Goal: Task Accomplishment & Management: Manage account settings

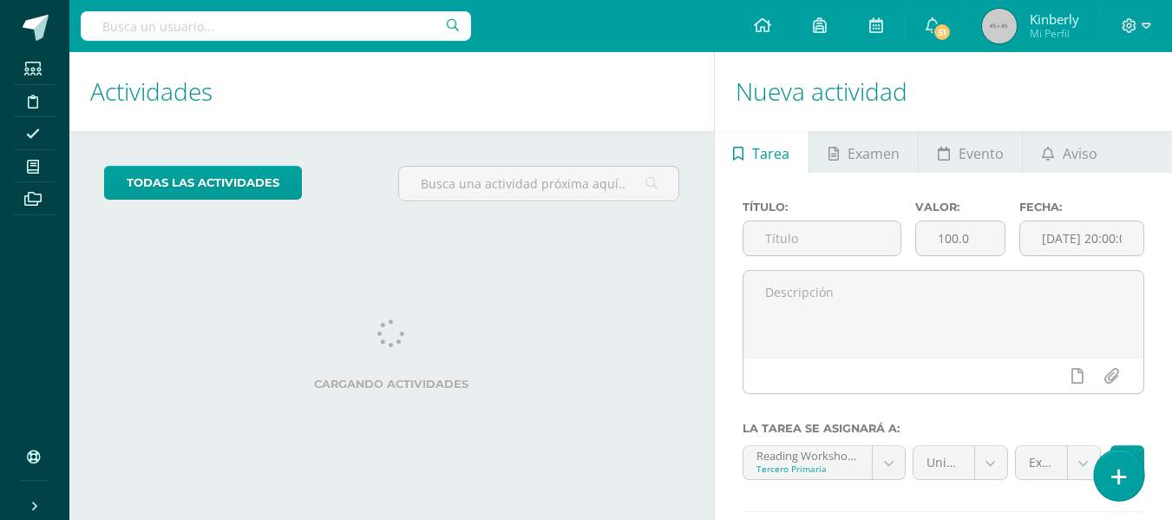
click at [1121, 479] on icon at bounding box center [1119, 477] width 16 height 20
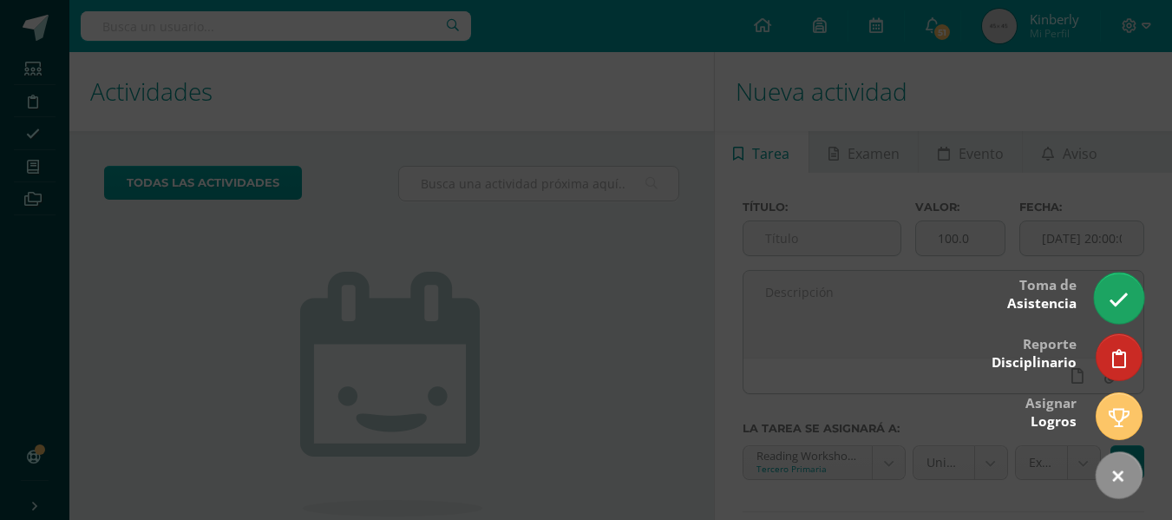
click at [1113, 293] on icon at bounding box center [1119, 300] width 20 height 20
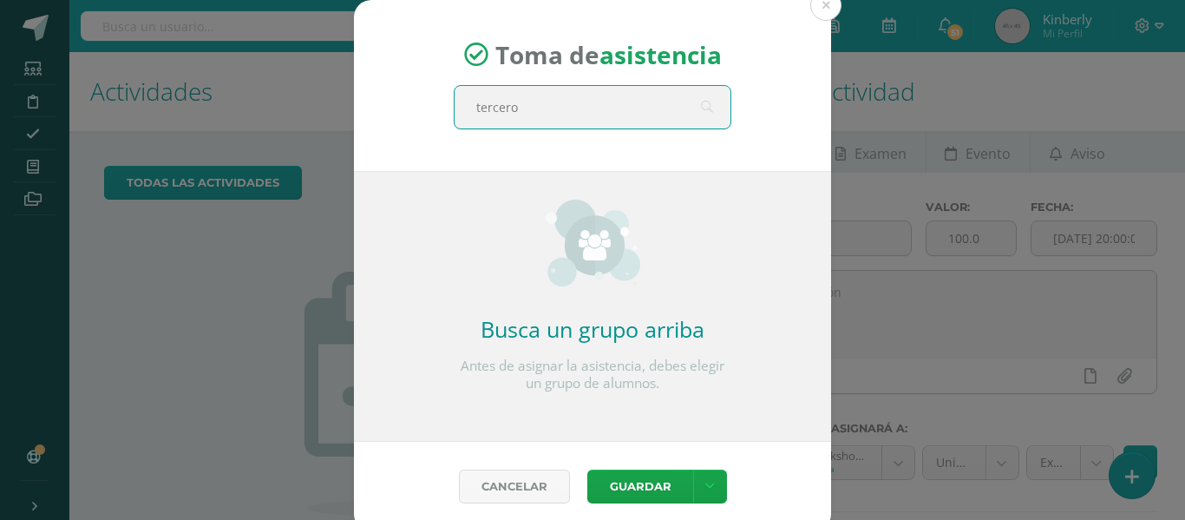
type input "tercero b"
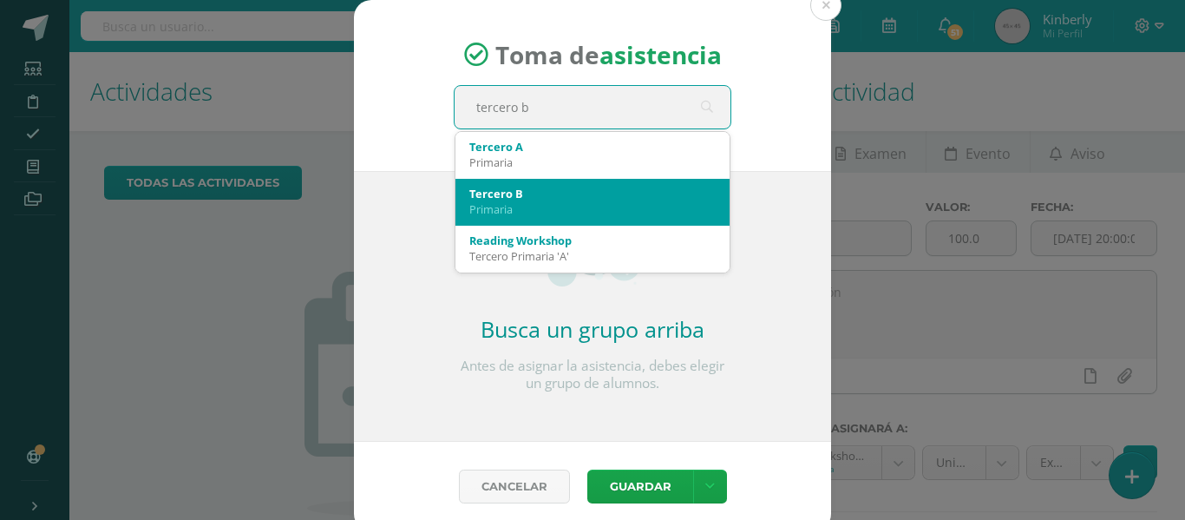
click at [567, 187] on div "Tercero B" at bounding box center [592, 194] width 246 height 16
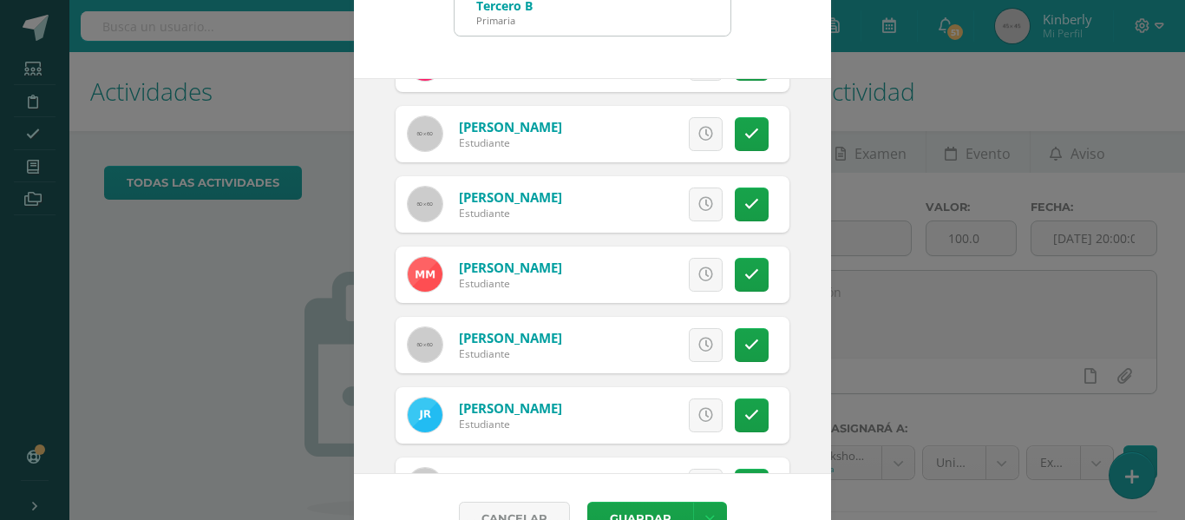
scroll to position [555, 0]
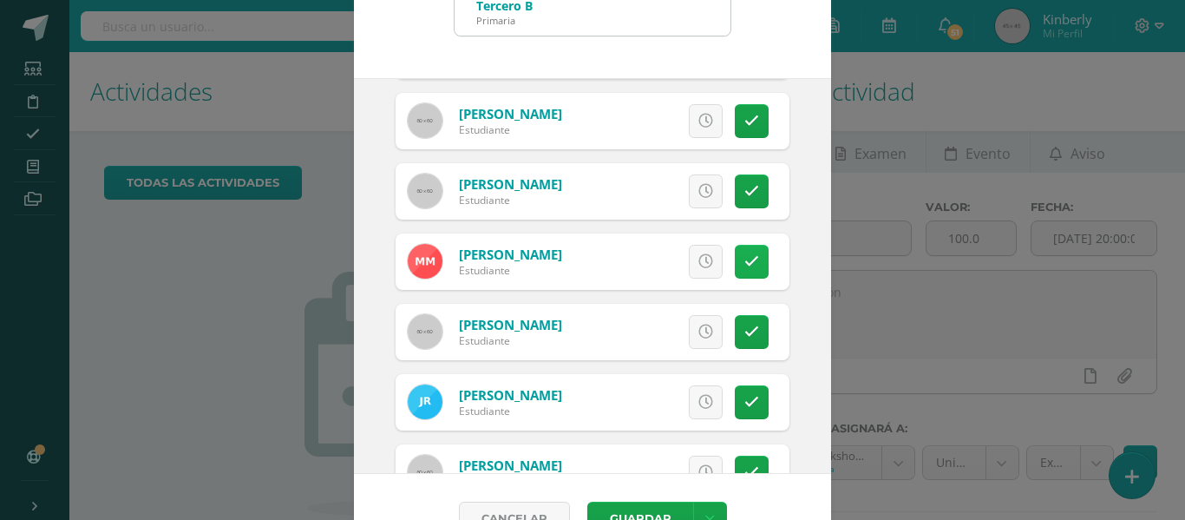
click at [735, 274] on link at bounding box center [752, 262] width 34 height 34
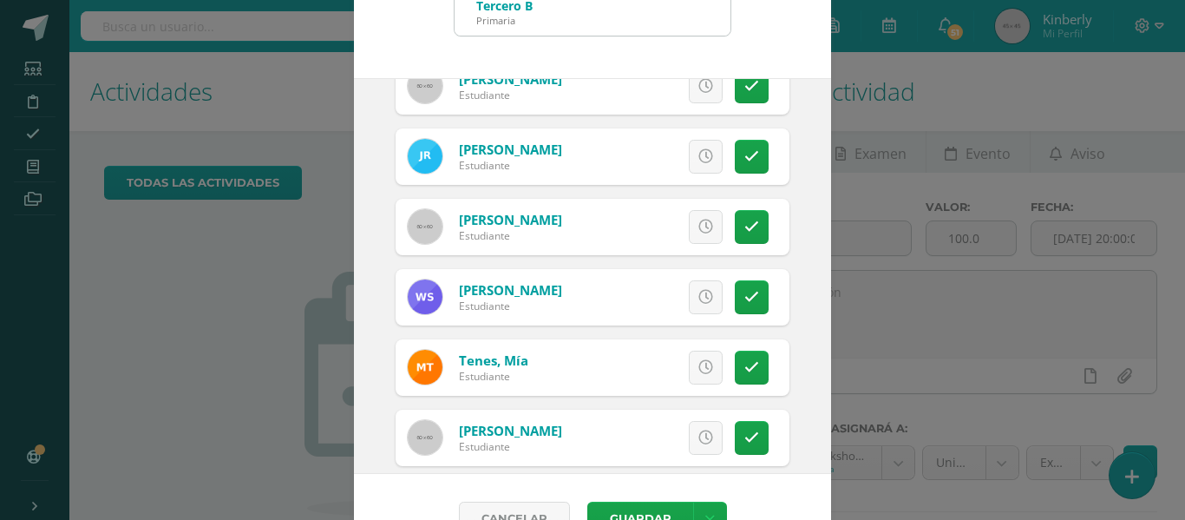
scroll to position [797, 0]
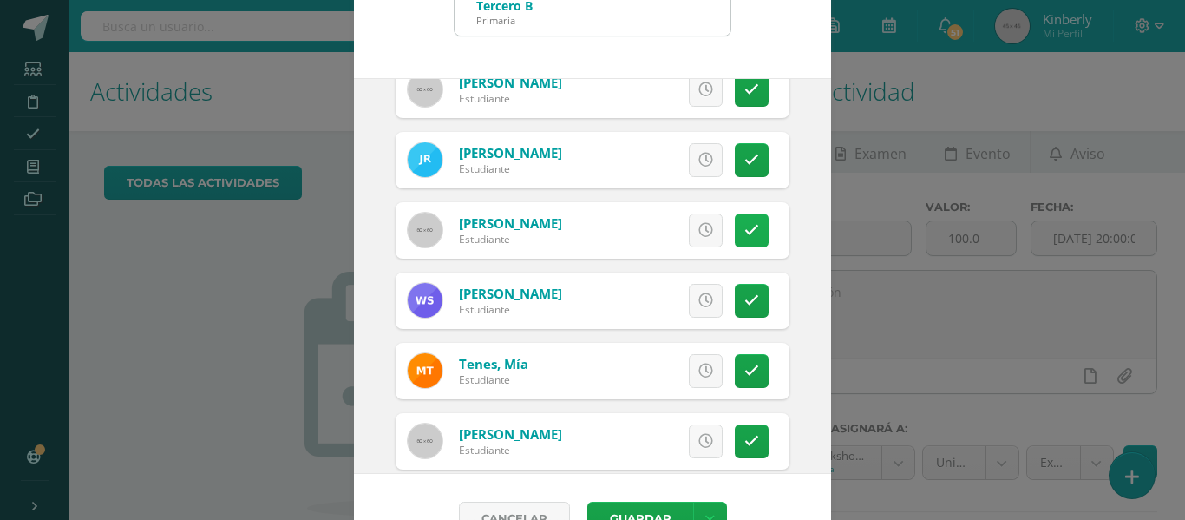
click at [744, 223] on icon at bounding box center [751, 230] width 15 height 15
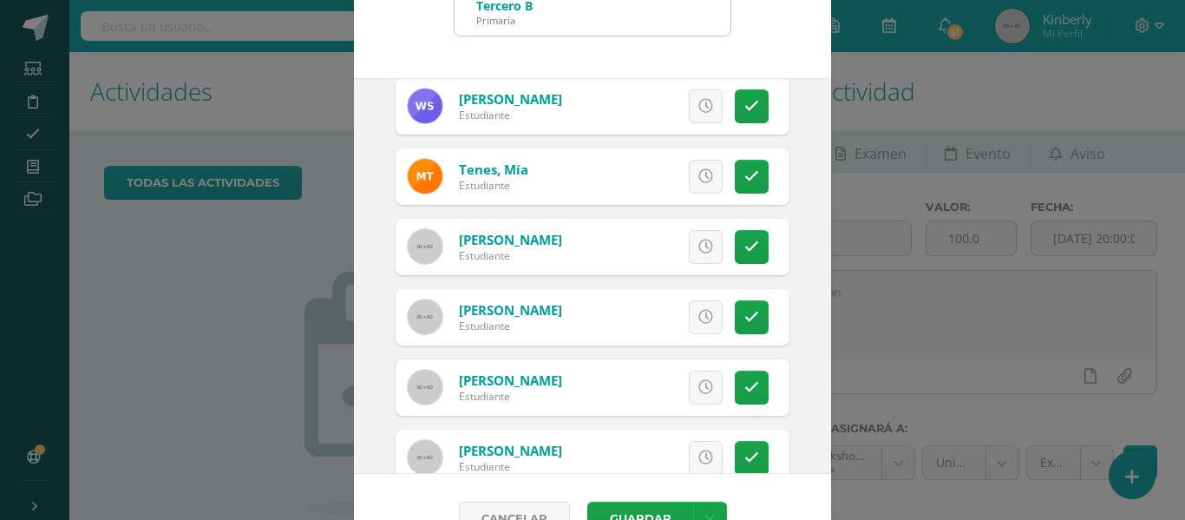
scroll to position [136, 0]
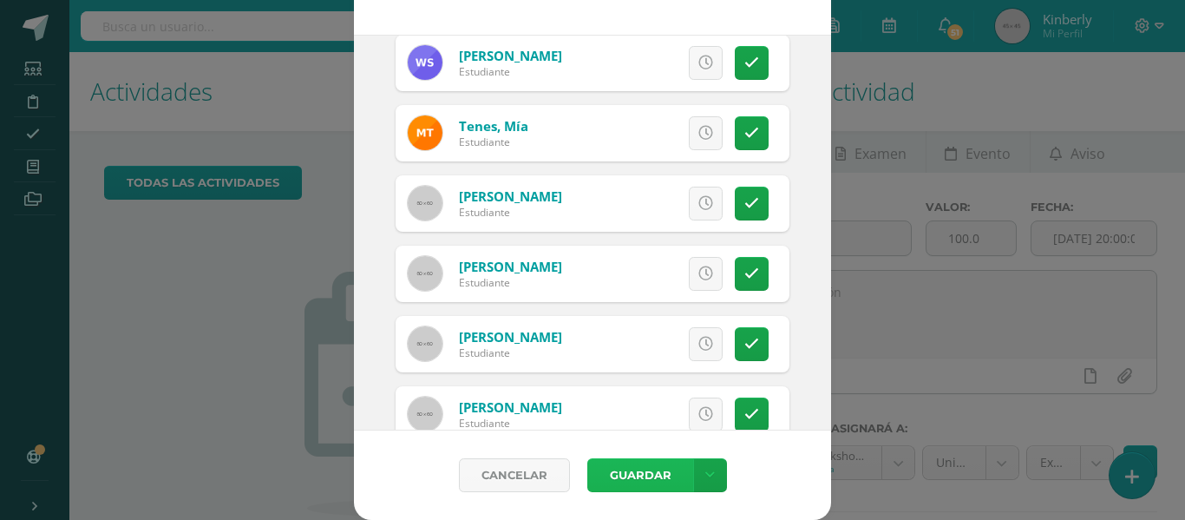
click at [644, 474] on button "Guardar" at bounding box center [640, 475] width 106 height 34
click at [644, 474] on span "submit" at bounding box center [640, 474] width 74 height 23
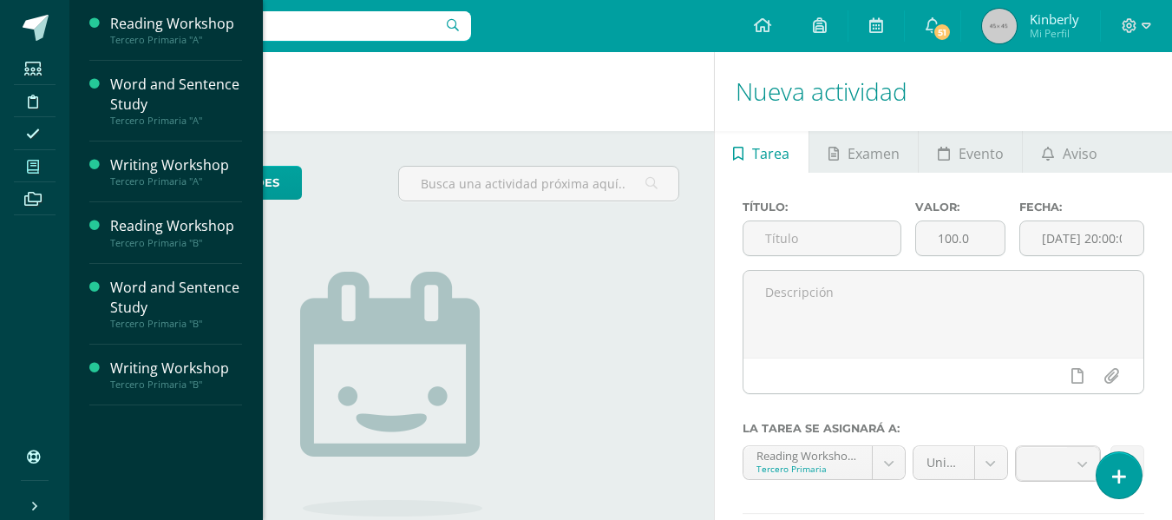
click at [29, 162] on icon at bounding box center [33, 167] width 12 height 14
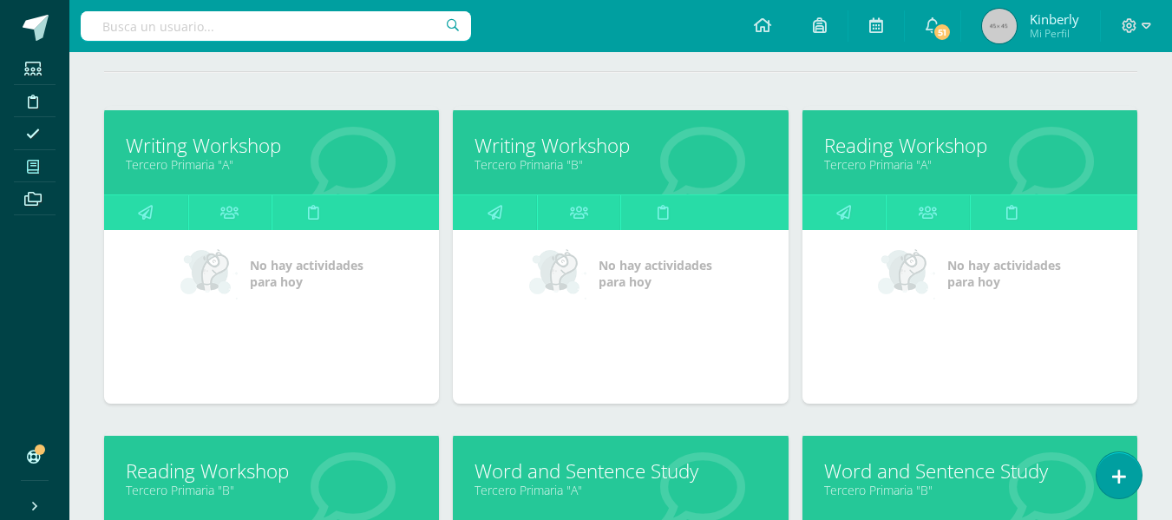
scroll to position [228, 0]
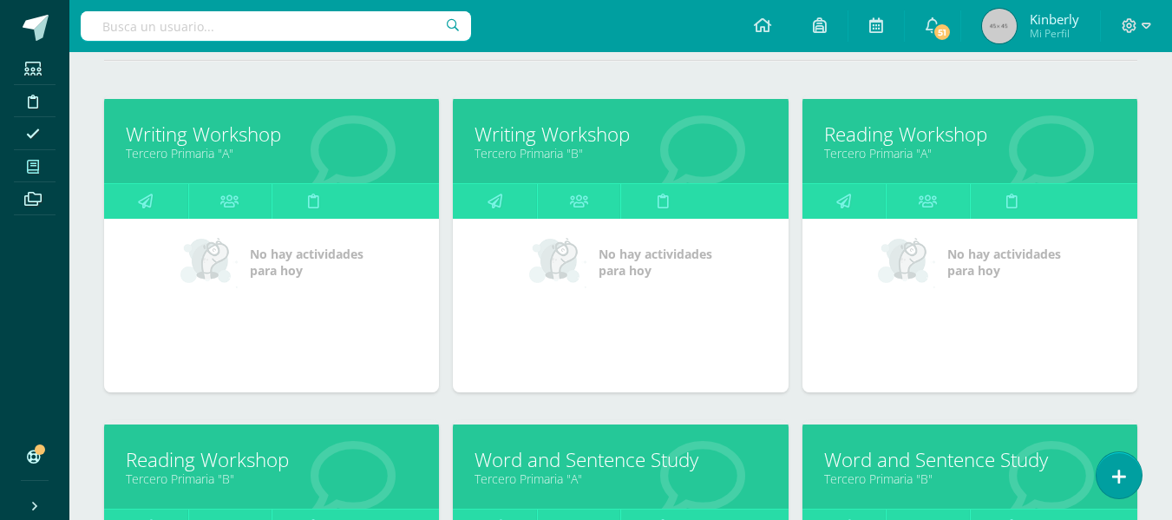
click at [871, 140] on link "Reading Workshop" at bounding box center [970, 134] width 292 height 27
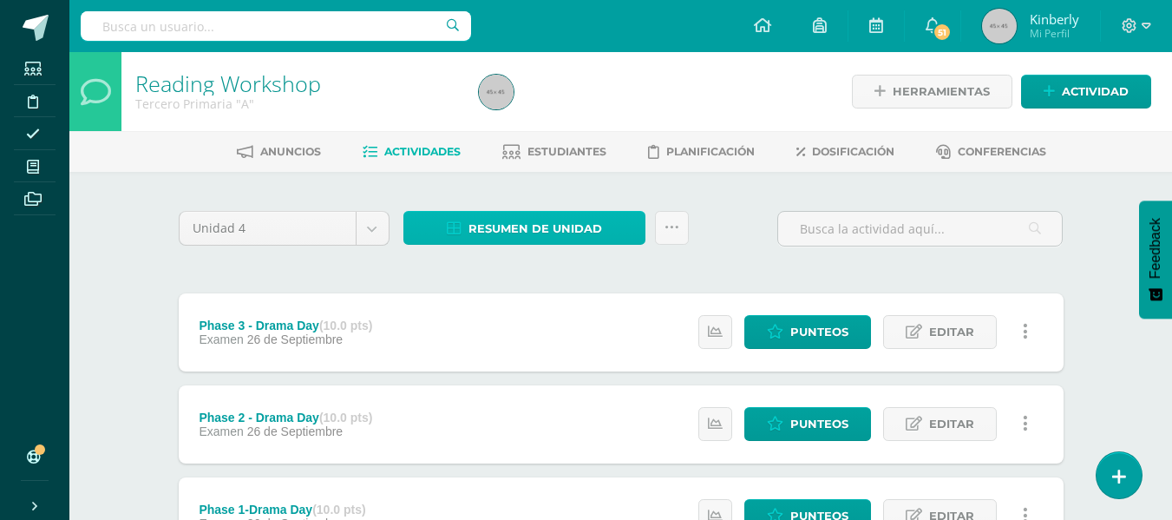
click at [613, 226] on link "Resumen de unidad" at bounding box center [524, 228] width 242 height 34
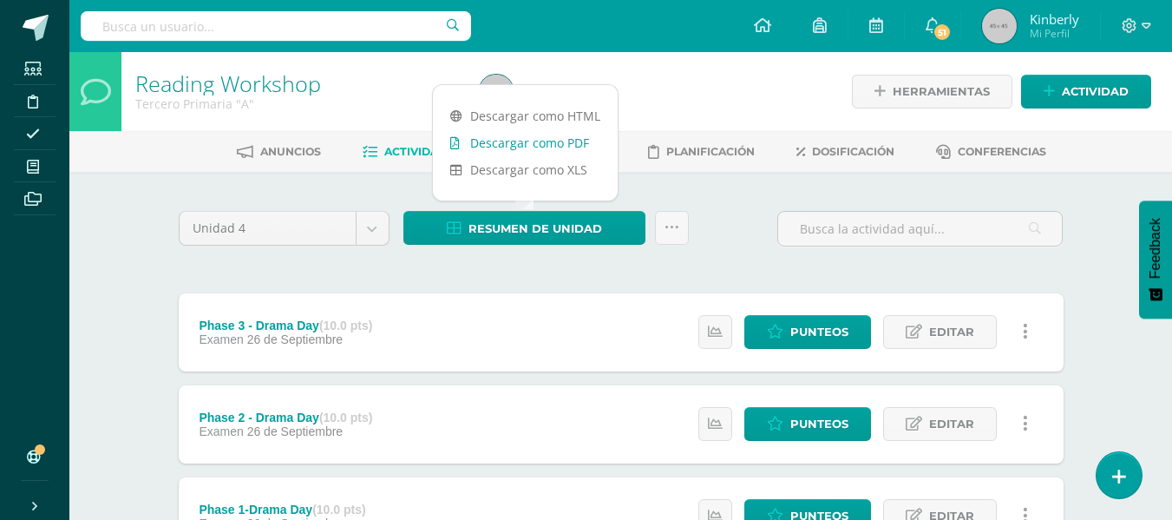
click at [588, 146] on link "Descargar como PDF" at bounding box center [525, 142] width 185 height 27
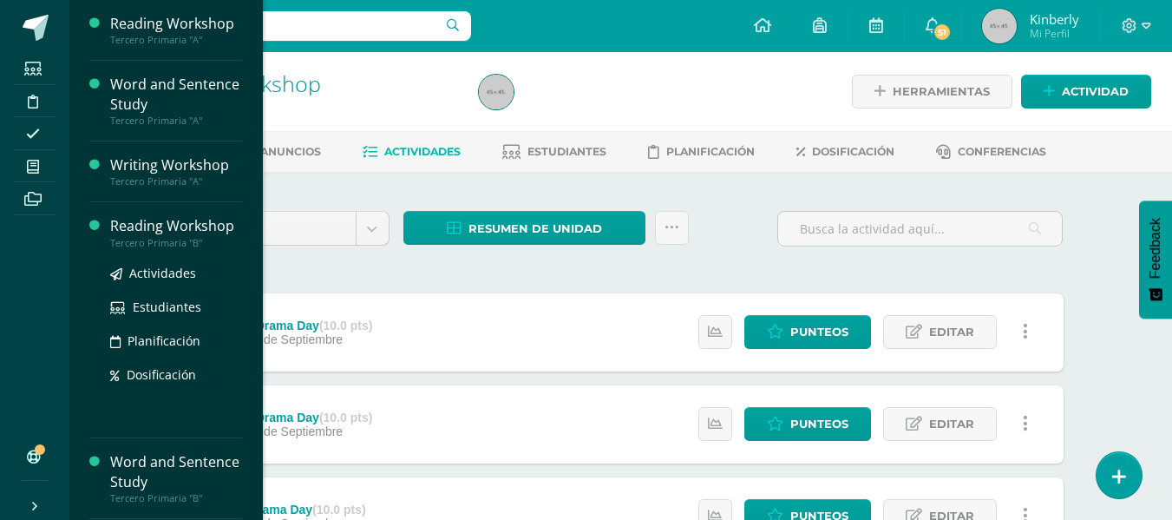
click at [192, 225] on div "Reading Workshop" at bounding box center [176, 226] width 132 height 20
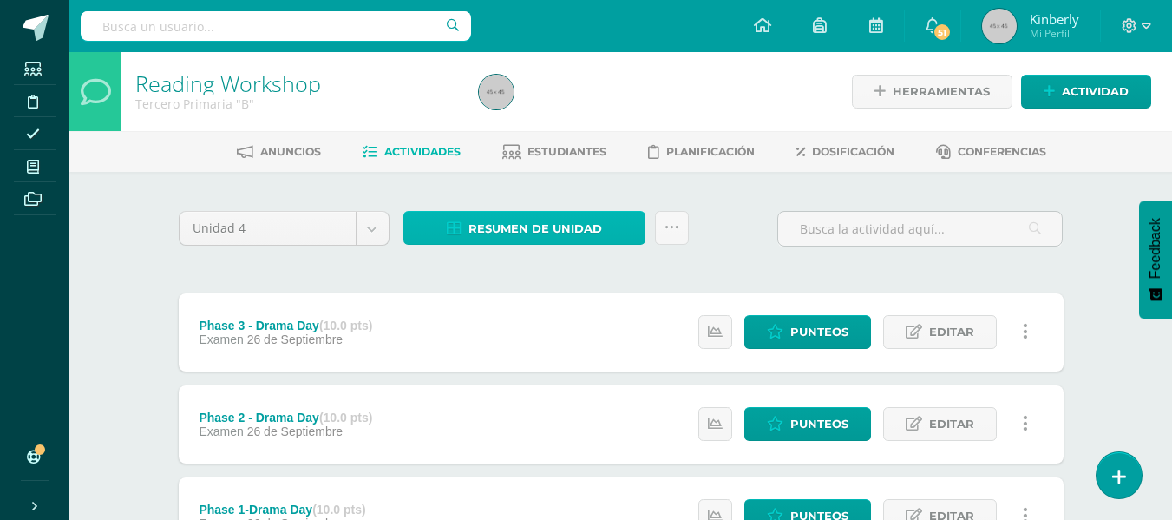
click at [558, 241] on span "Resumen de unidad" at bounding box center [535, 229] width 134 height 32
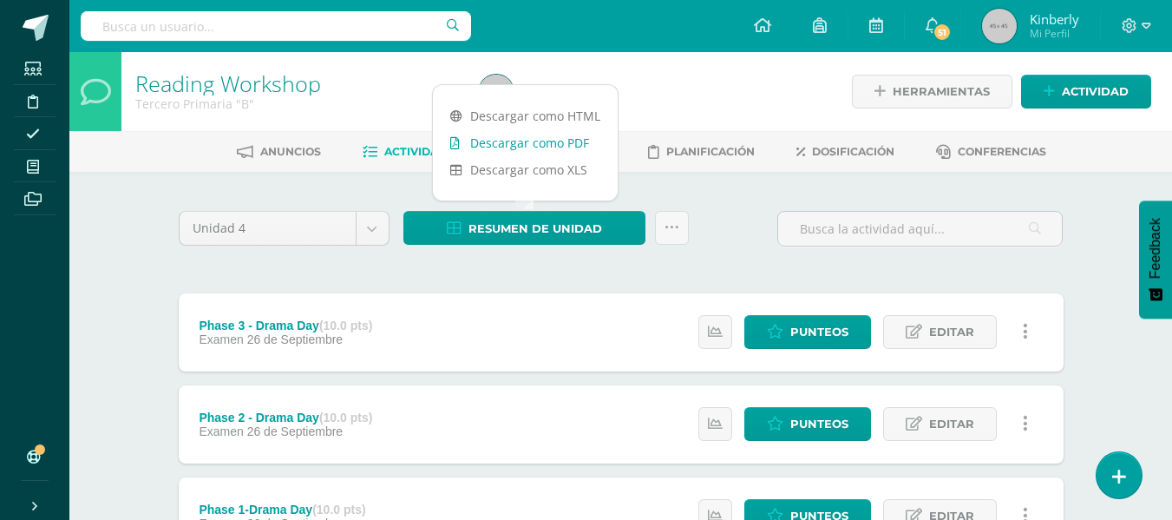
click at [525, 138] on link "Descargar como PDF" at bounding box center [525, 142] width 185 height 27
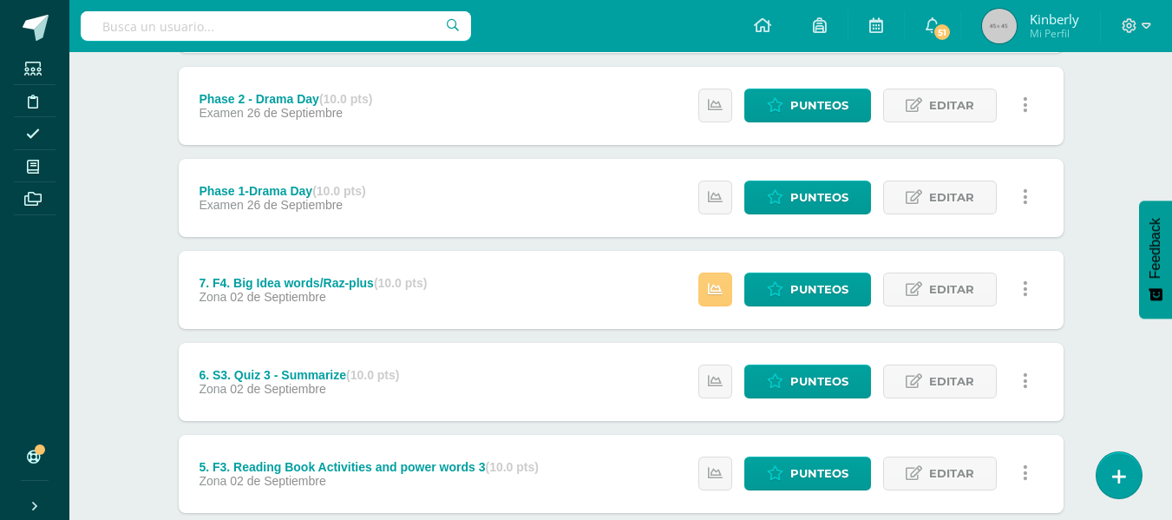
scroll to position [335, 0]
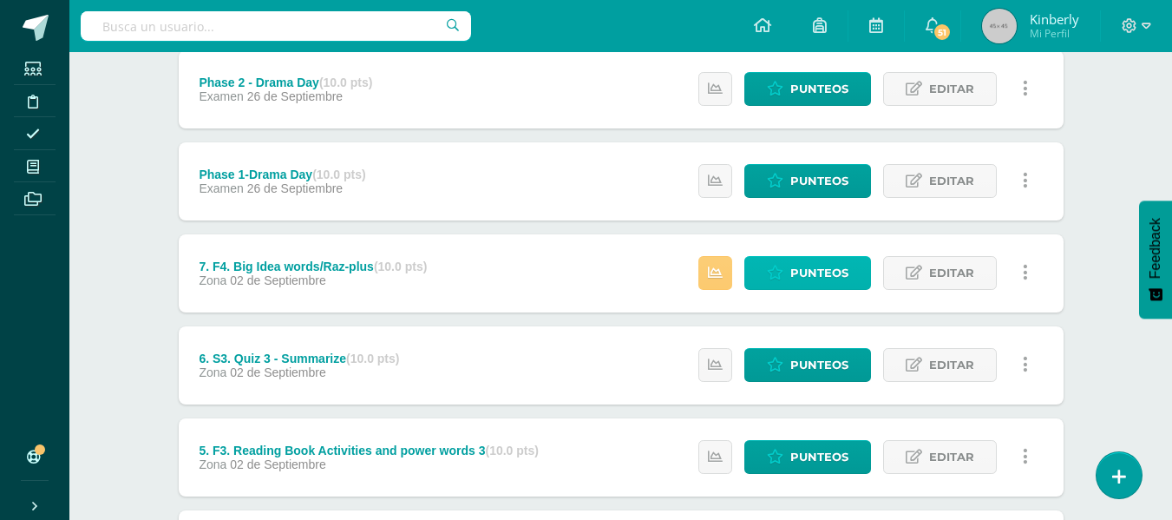
click at [809, 279] on span "Punteos" at bounding box center [819, 273] width 58 height 32
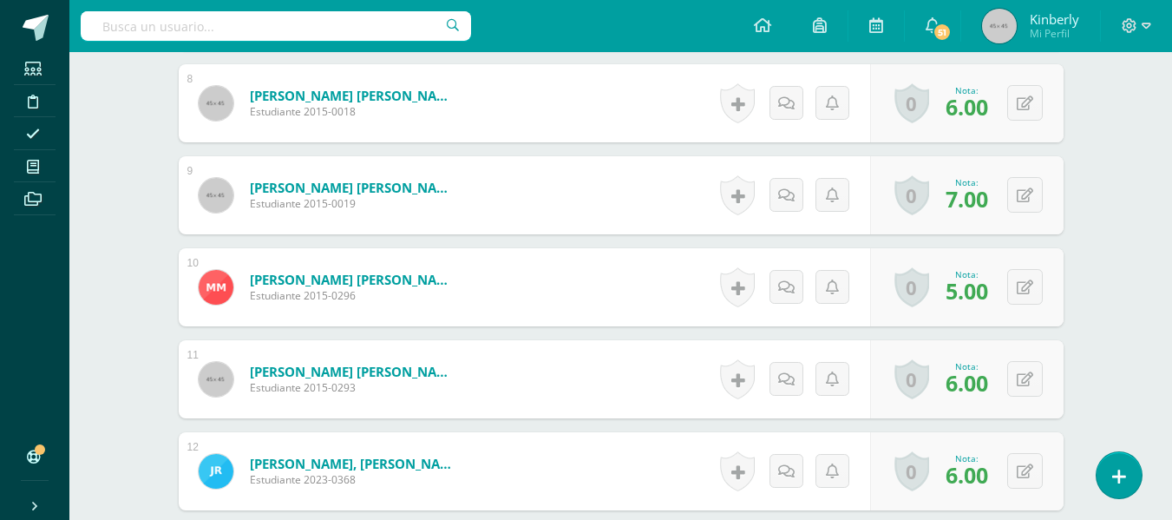
scroll to position [2032, 0]
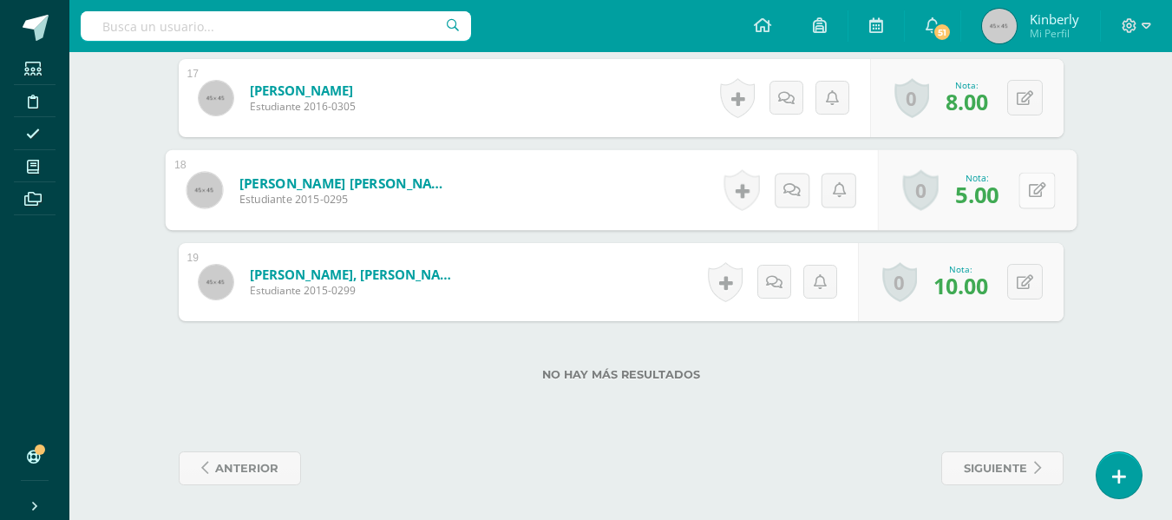
click at [1020, 204] on button at bounding box center [1037, 190] width 36 height 36
type input "6"
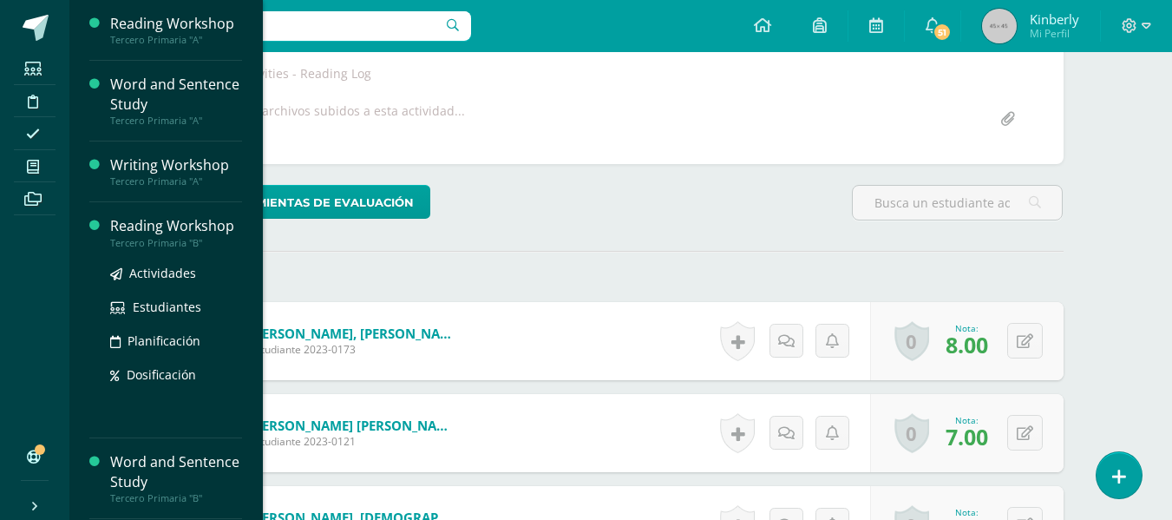
click at [140, 227] on div "Reading Workshop" at bounding box center [176, 226] width 132 height 20
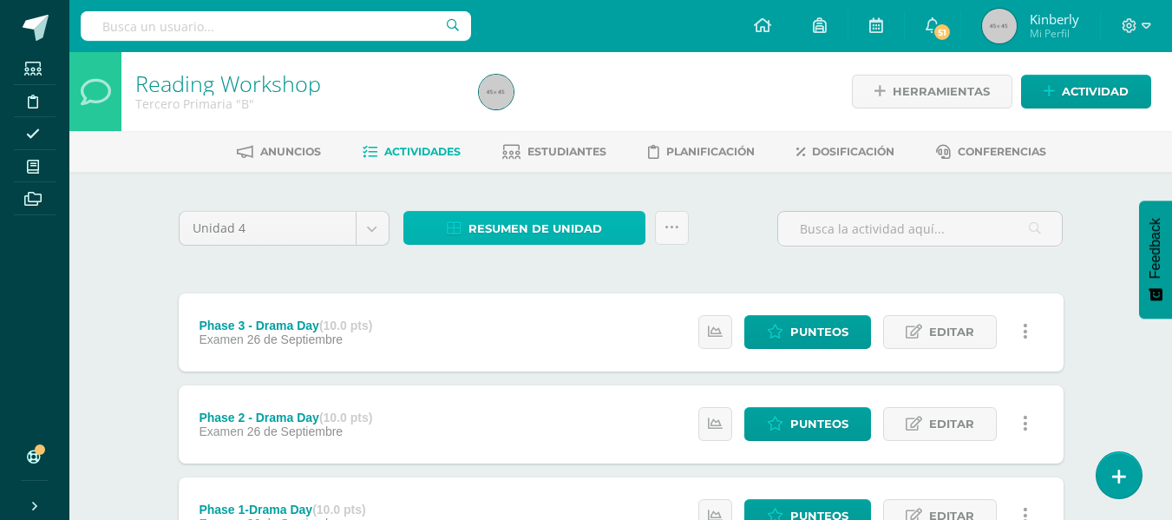
click at [522, 220] on span "Resumen de unidad" at bounding box center [535, 229] width 134 height 32
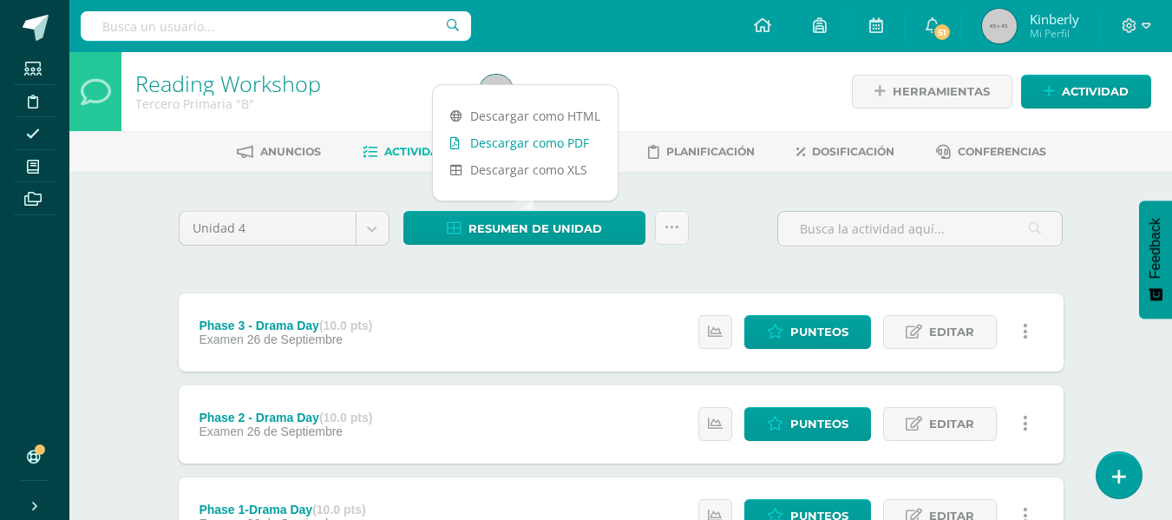
click at [519, 138] on link "Descargar como PDF" at bounding box center [525, 142] width 185 height 27
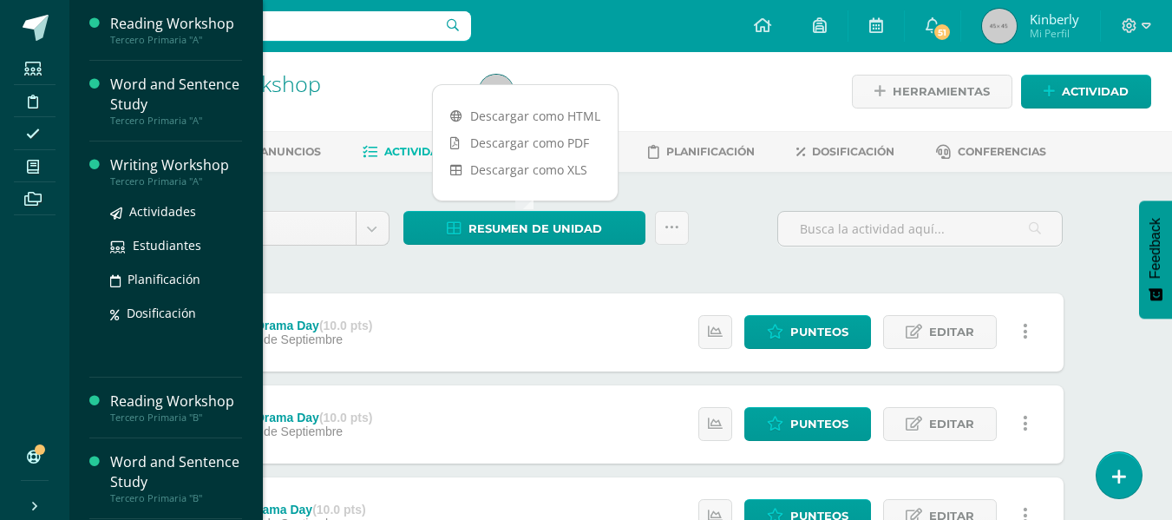
click at [158, 164] on div "Writing Workshop" at bounding box center [176, 165] width 132 height 20
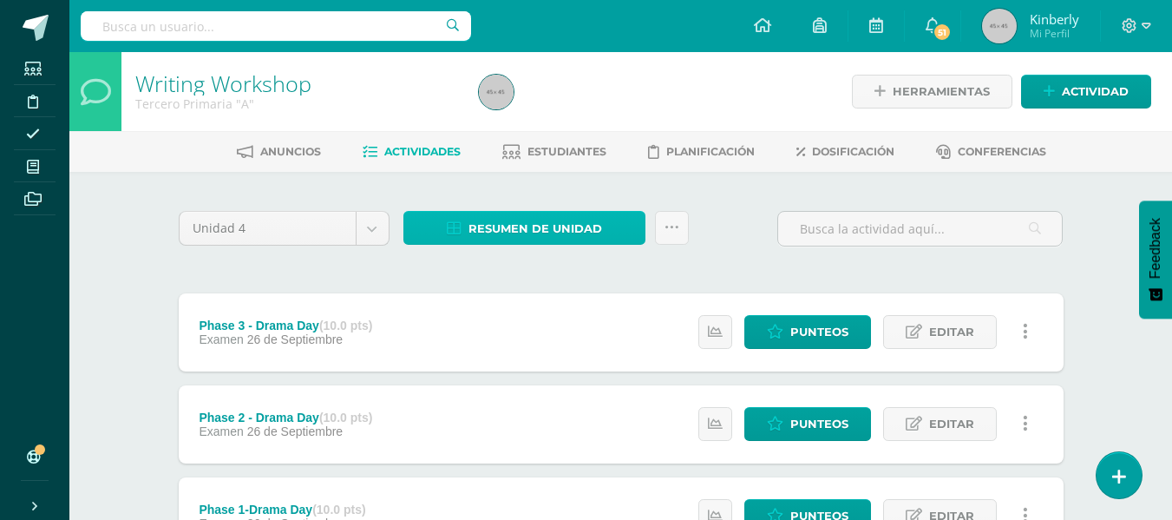
click at [552, 219] on span "Resumen de unidad" at bounding box center [535, 229] width 134 height 32
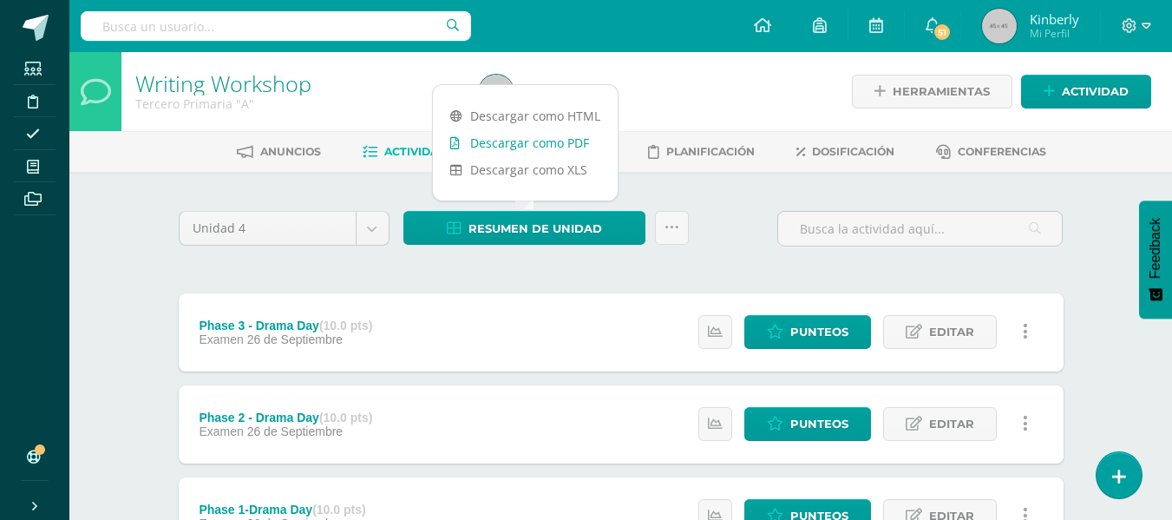
click at [572, 145] on link "Descargar como PDF" at bounding box center [525, 142] width 185 height 27
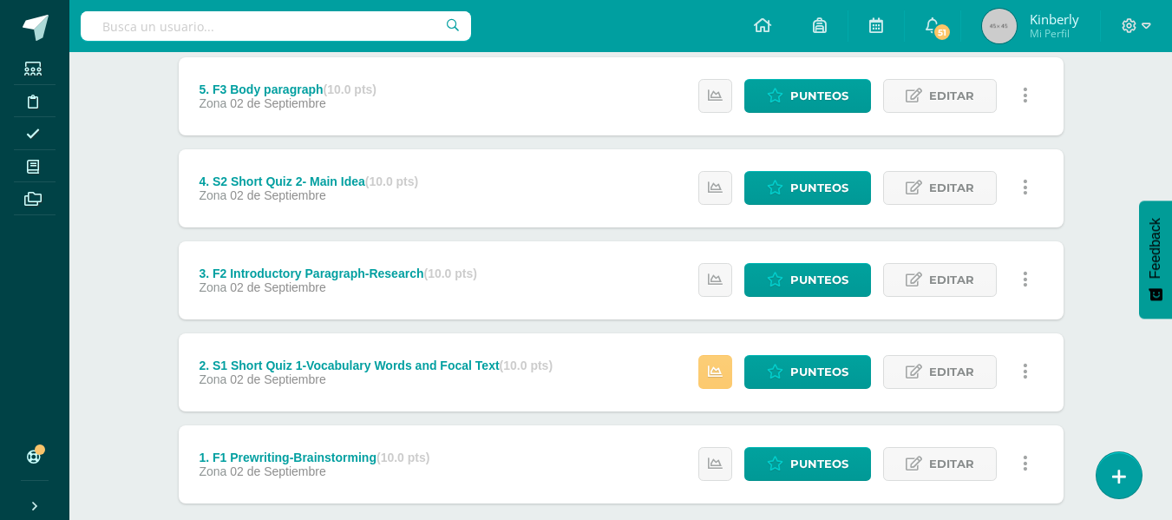
scroll to position [724, 0]
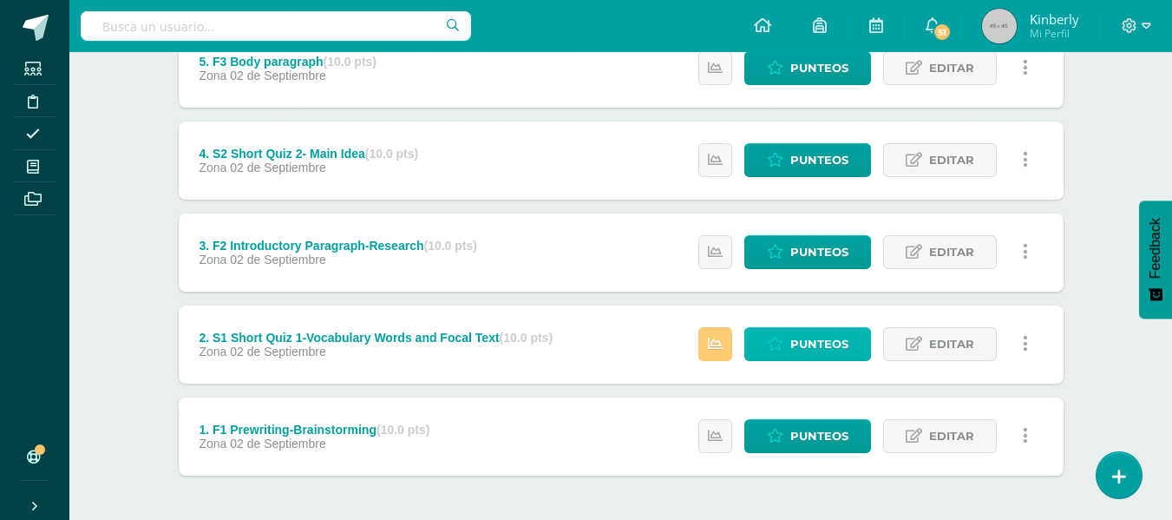
click at [812, 329] on span "Punteos" at bounding box center [819, 344] width 58 height 32
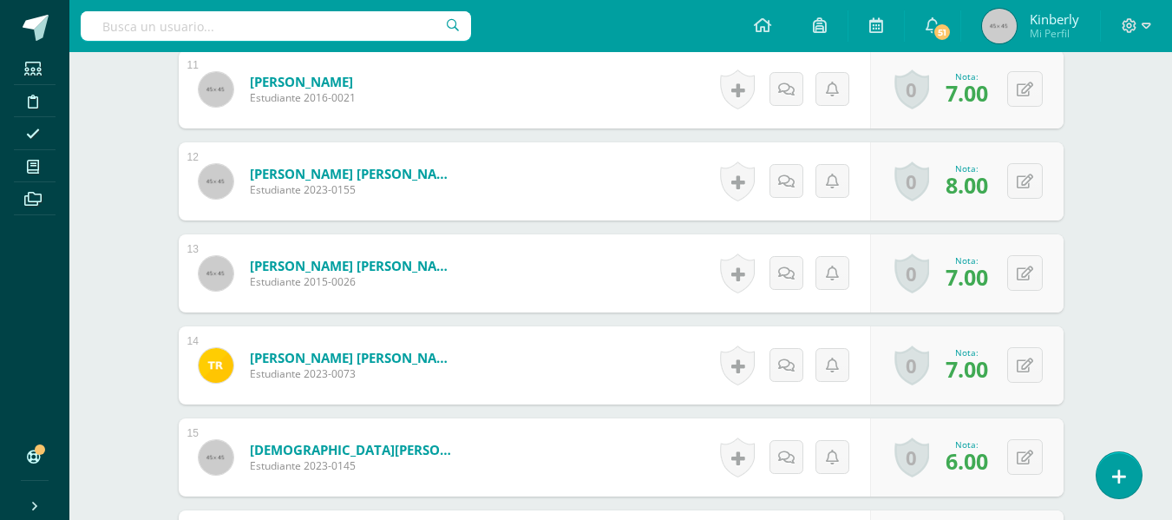
scroll to position [1498, 0]
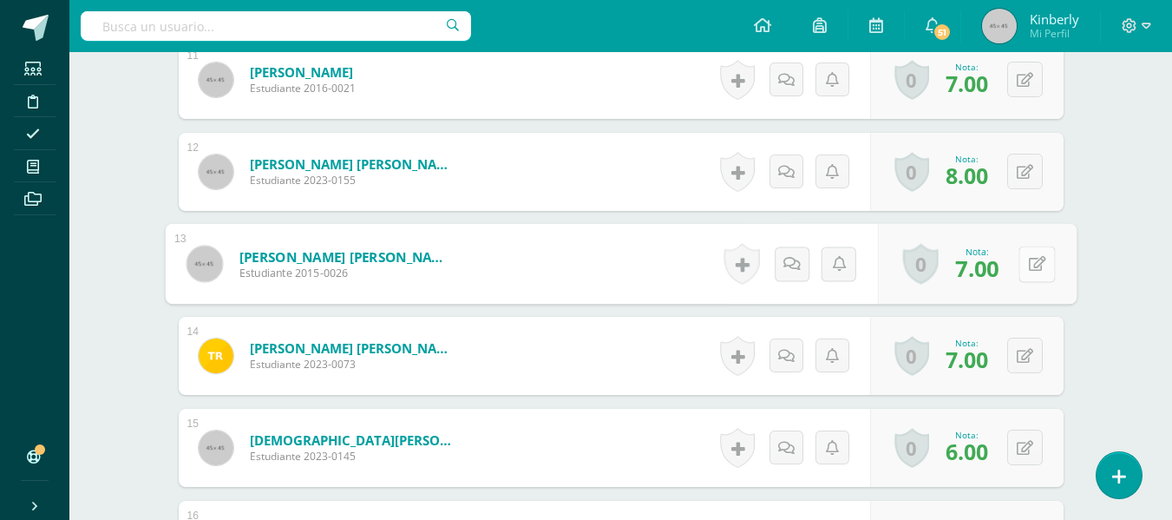
click at [1016, 259] on div "0 [GEOGRAPHIC_DATA] Logros obtenidos Aún no hay logros agregados Nota: 7.00" at bounding box center [976, 264] width 199 height 81
click at [1053, 269] on button at bounding box center [1037, 264] width 36 height 36
type input "8"
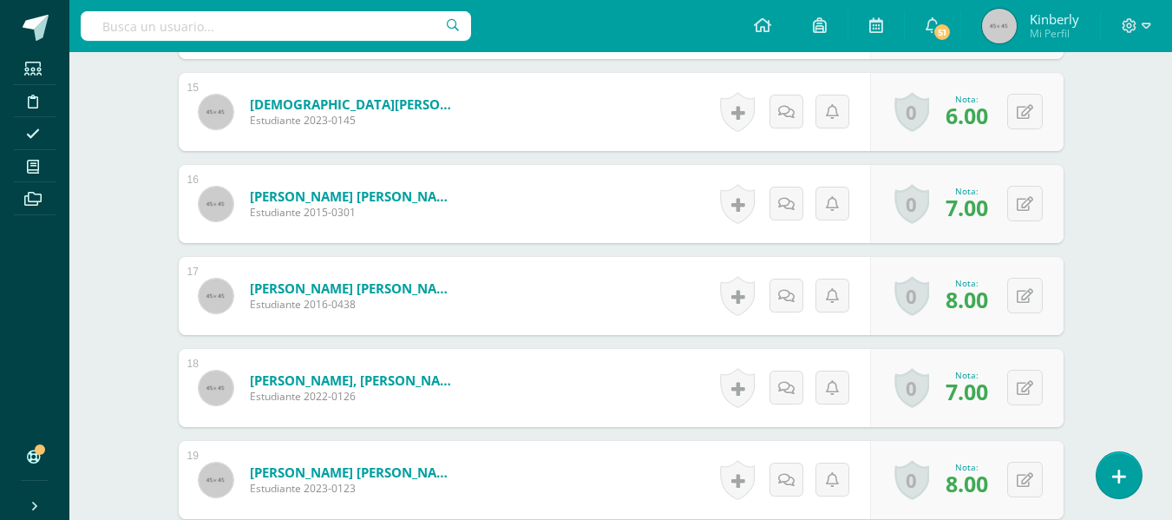
scroll to position [1838, 0]
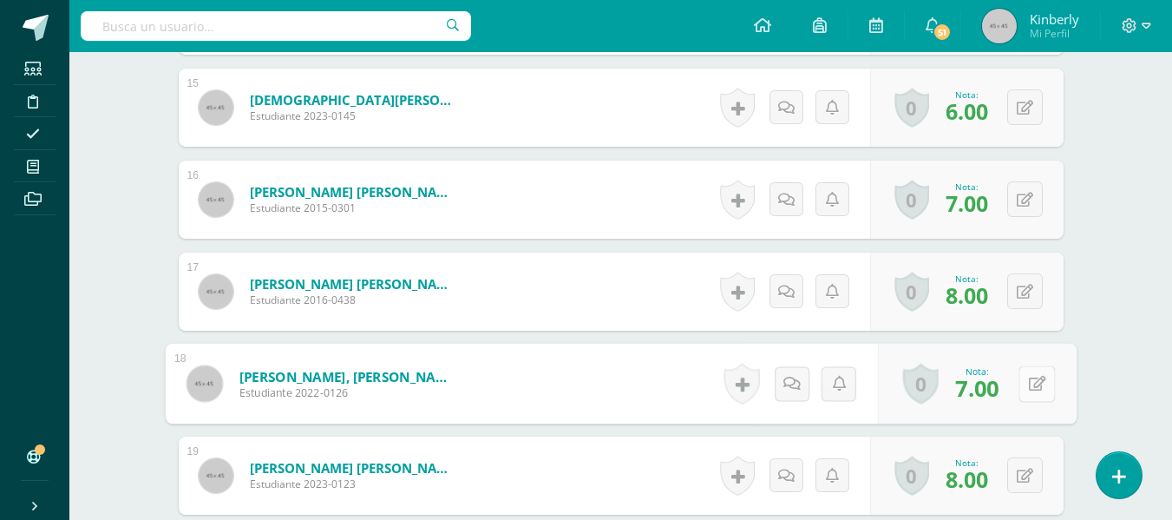
click at [1027, 396] on button at bounding box center [1037, 383] width 36 height 36
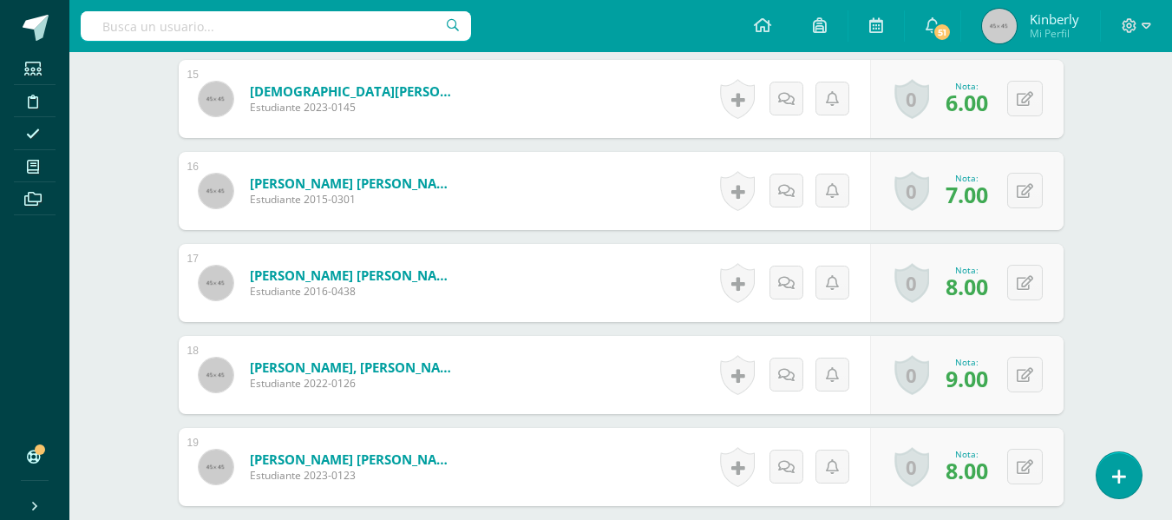
scroll to position [1851, 0]
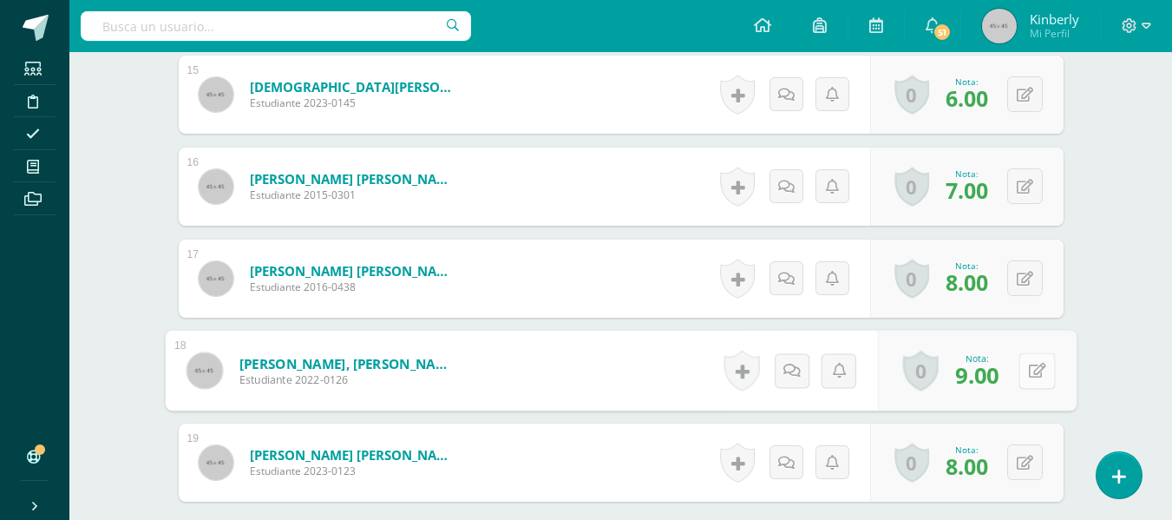
click at [1019, 370] on button at bounding box center [1037, 370] width 36 height 36
type input "7"
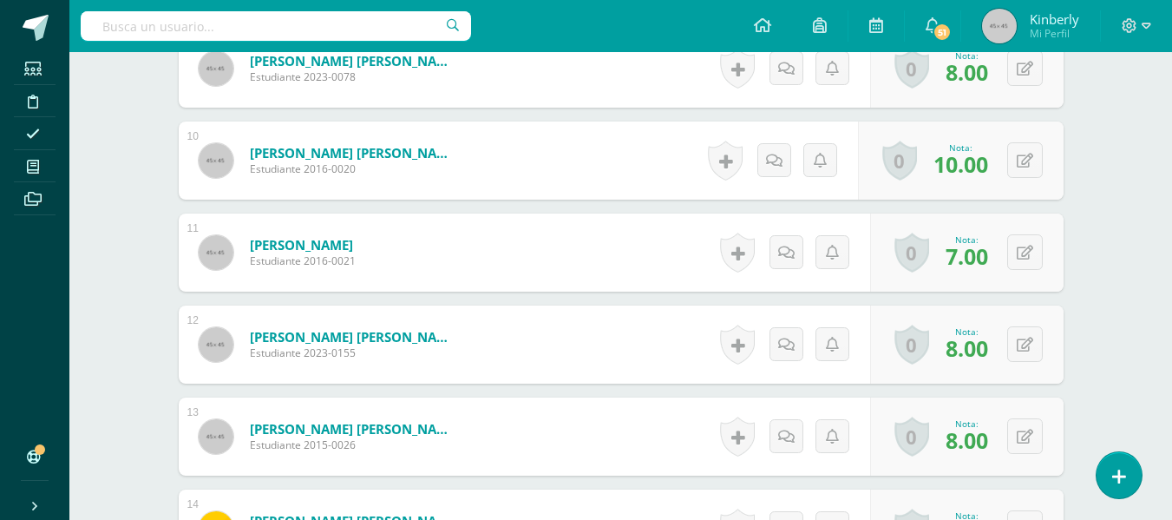
scroll to position [1330, 0]
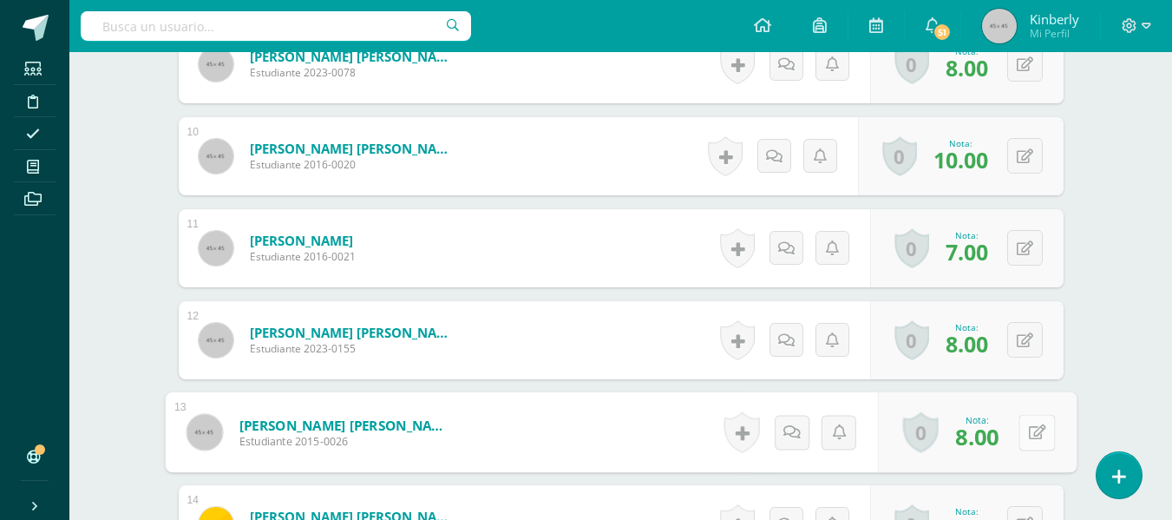
click at [1018, 426] on div "0 Logros Logros obtenidos Aún no hay logros agregados Nota: 8.00" at bounding box center [976, 432] width 199 height 81
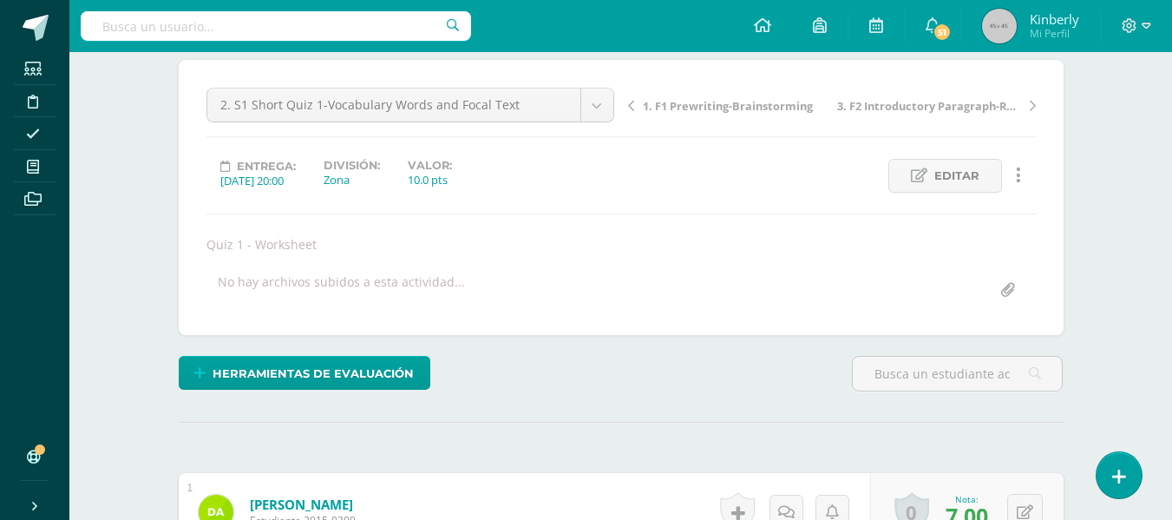
scroll to position [0, 0]
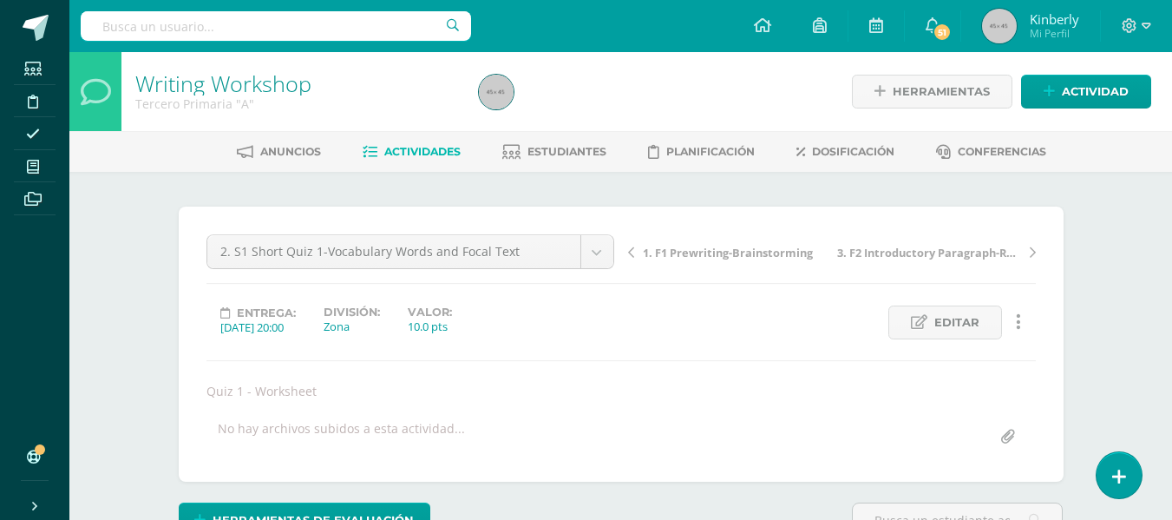
click at [609, 271] on div "2. S1 Short Quiz 1-Vocabulary Words and Focal Text Phase 1-Drama Day Phase 2 - …" at bounding box center [411, 258] width 422 height 49
click at [607, 269] on div "2. S1 Short Quiz 1-Vocabulary Words and Focal Text Phase 1-Drama Day Phase 2 - …" at bounding box center [411, 258] width 422 height 49
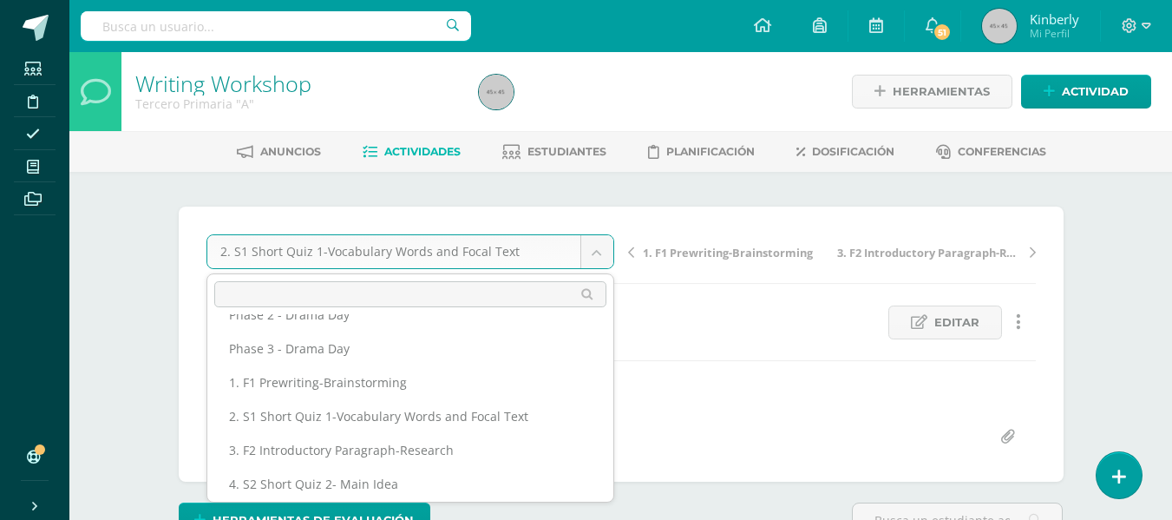
scroll to position [165, 0]
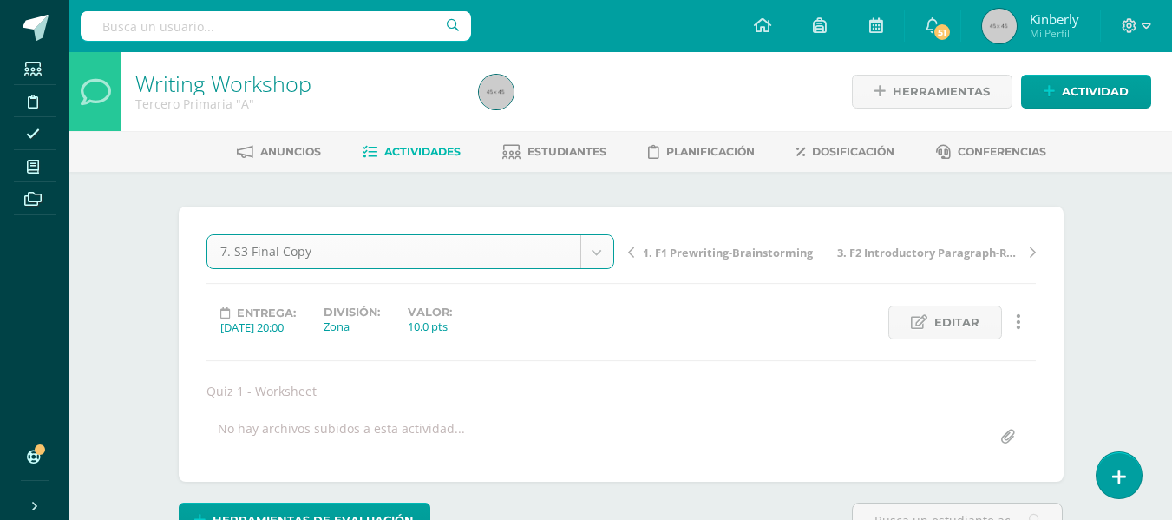
select select "/dashboard/teacher/grade-activity/46792/"
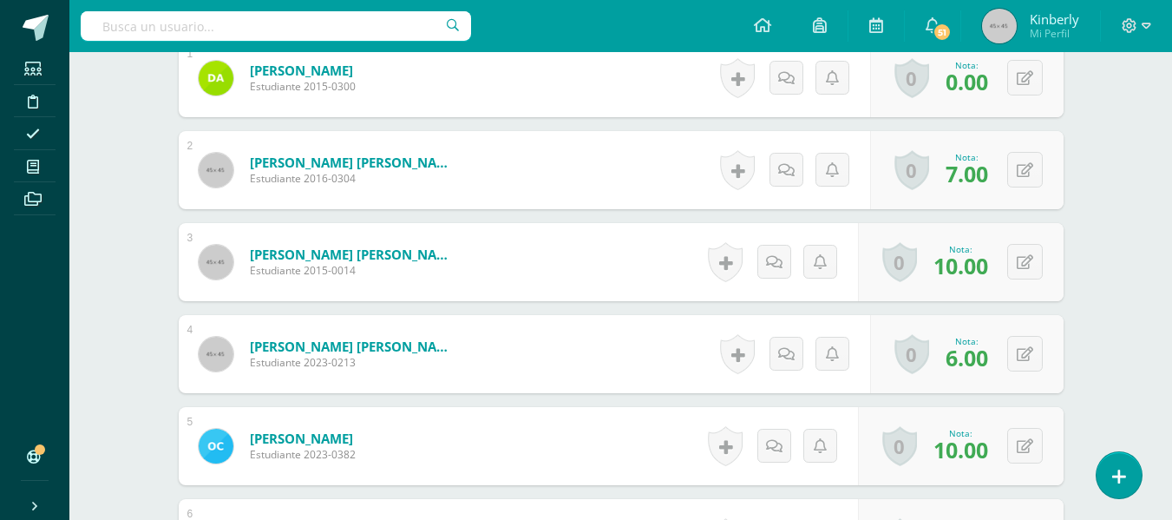
scroll to position [567, 0]
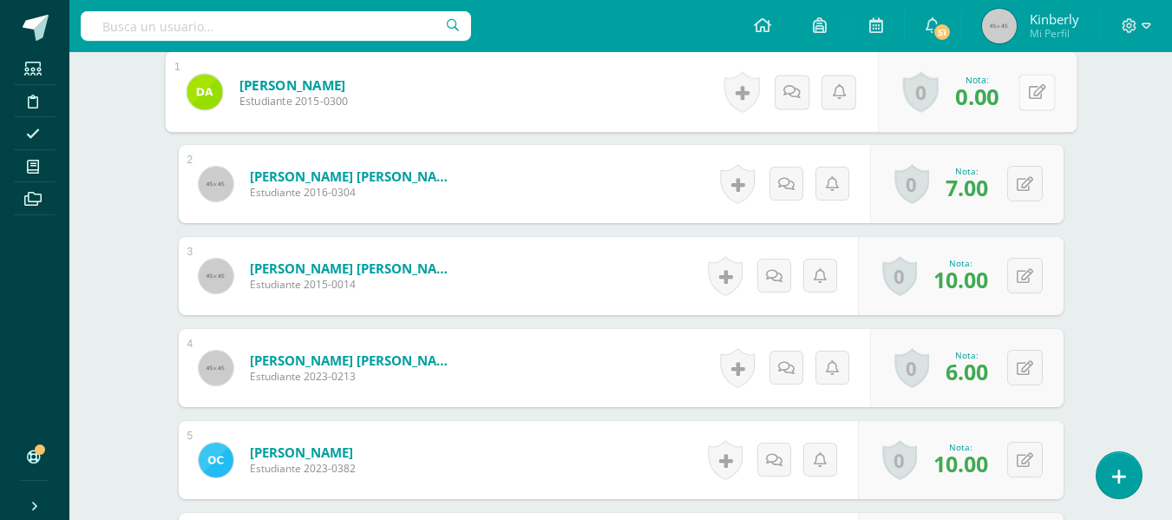
click at [1030, 89] on icon at bounding box center [1036, 91] width 17 height 15
type input "8"
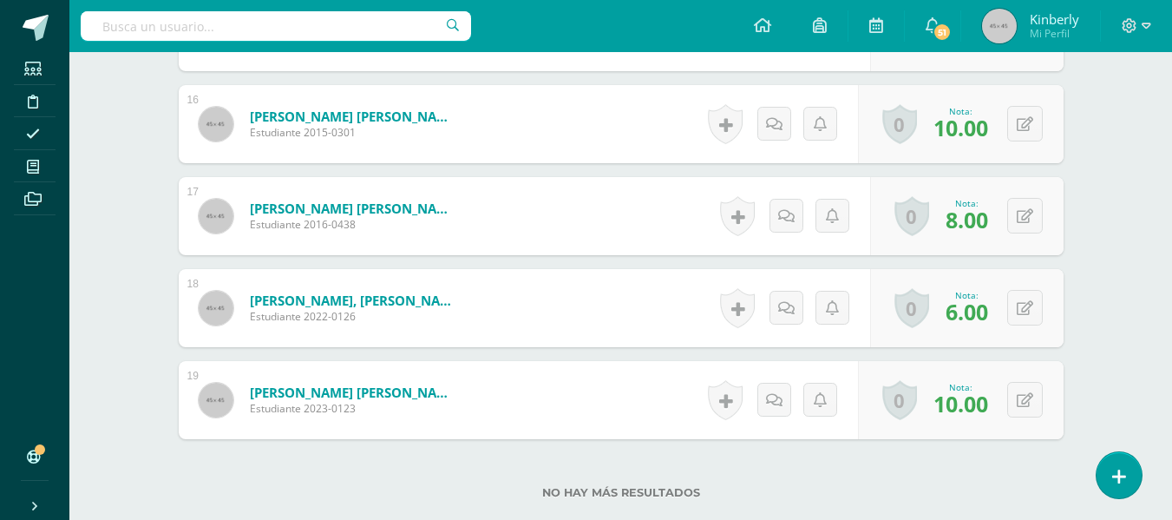
scroll to position [2032, 0]
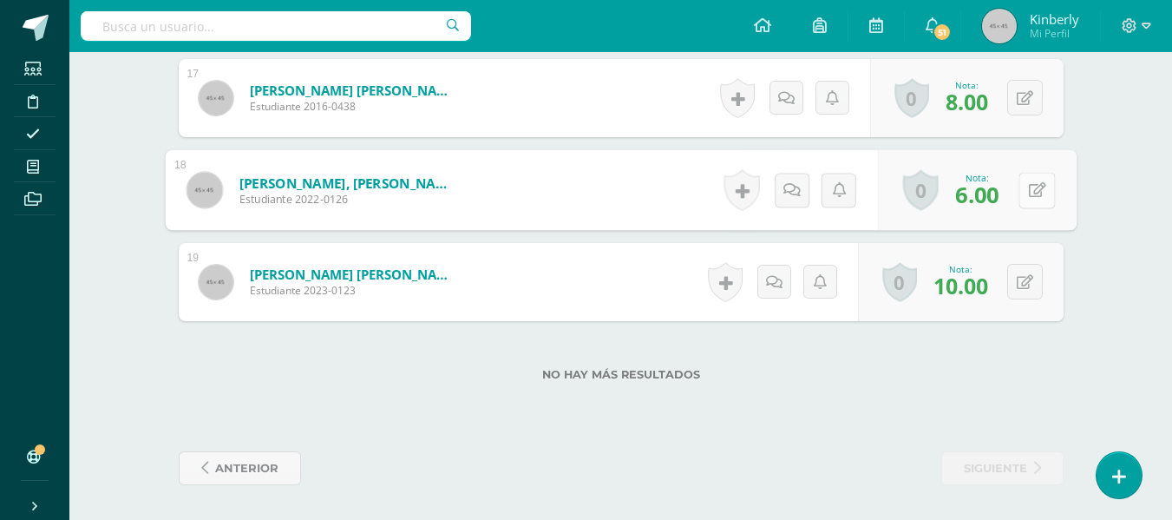
click at [1018, 201] on div "0 Logros Logros obtenidos Aún no hay logros agregados Nota: 6.00" at bounding box center [976, 190] width 199 height 81
click at [1028, 195] on icon at bounding box center [1036, 189] width 17 height 15
type input "8"
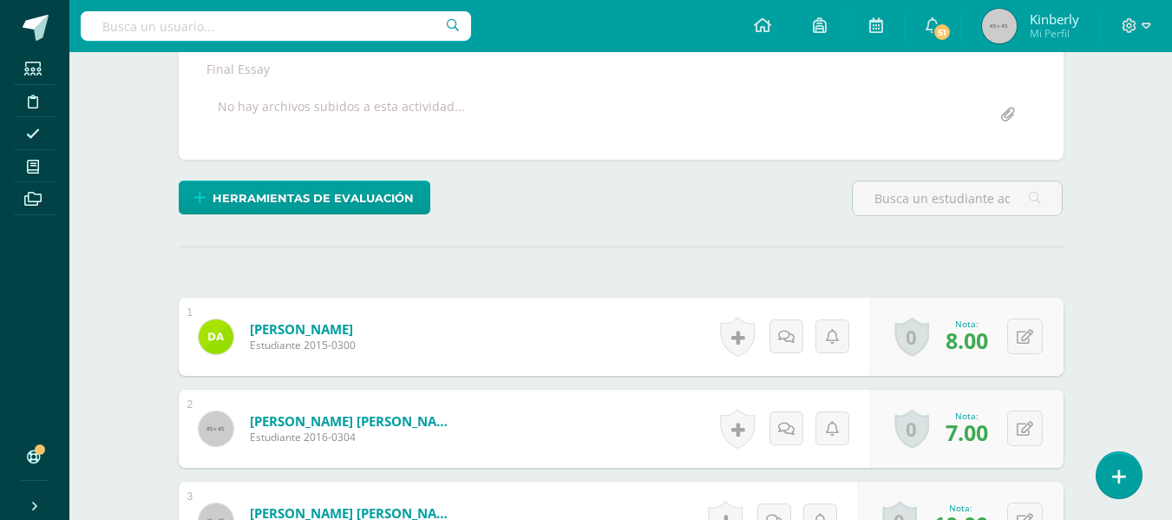
scroll to position [0, 0]
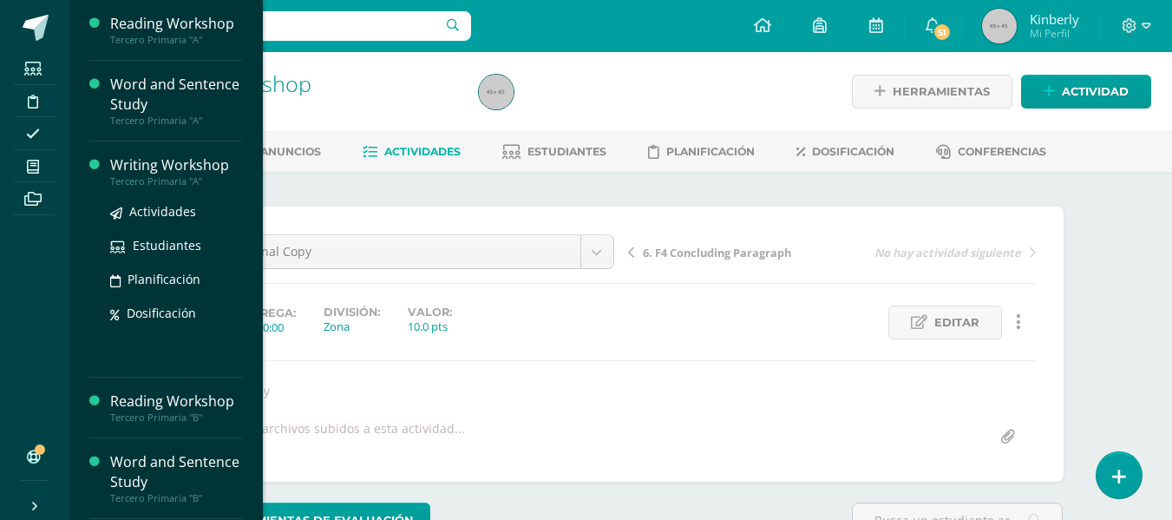
click at [184, 166] on div "Writing Workshop" at bounding box center [176, 165] width 132 height 20
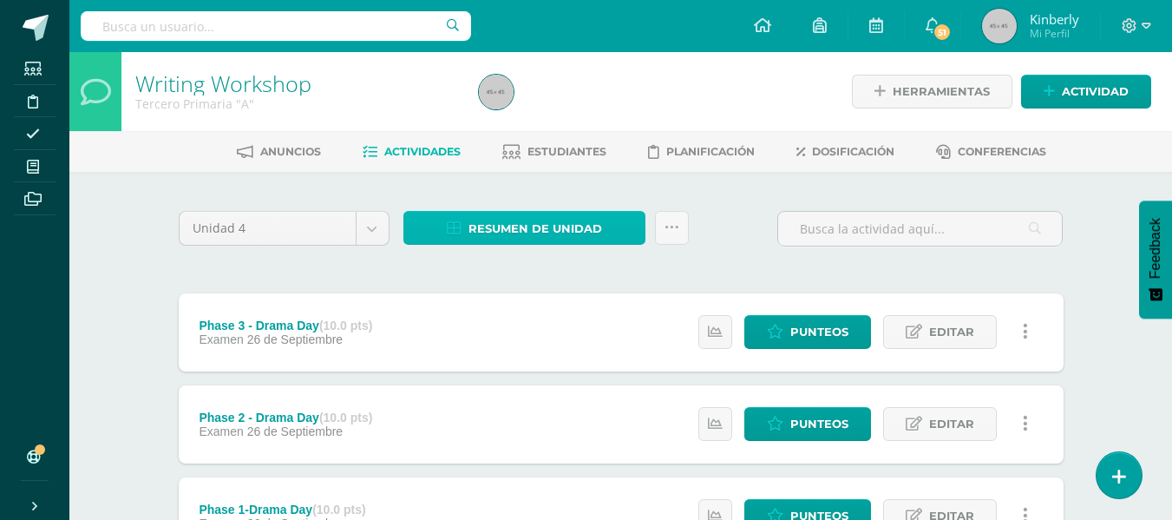
click at [536, 226] on span "Resumen de unidad" at bounding box center [535, 229] width 134 height 32
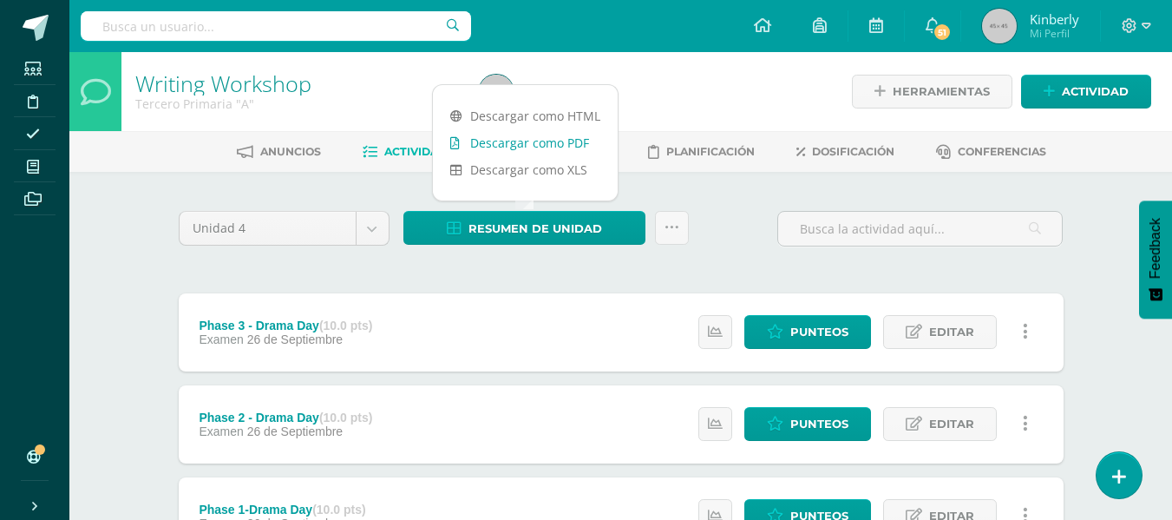
click at [552, 144] on link "Descargar como PDF" at bounding box center [525, 142] width 185 height 27
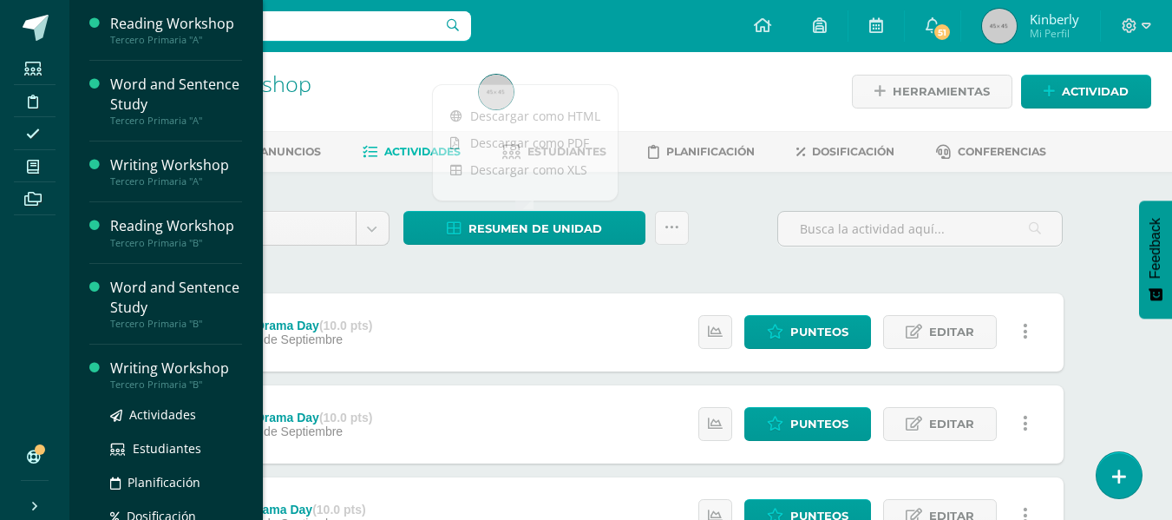
click at [162, 359] on div "Writing Workshop" at bounding box center [176, 368] width 132 height 20
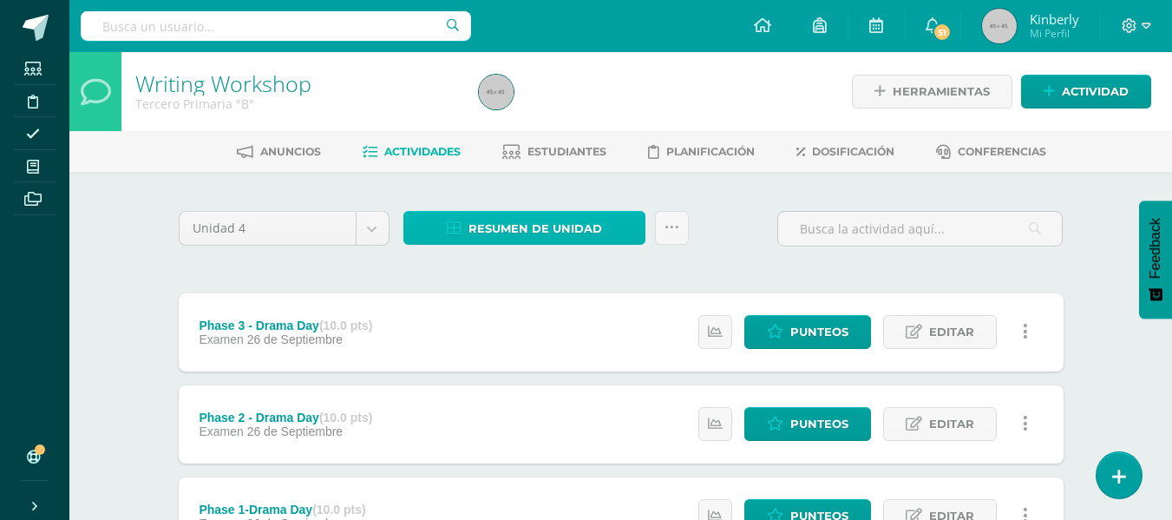
click at [489, 232] on span "Resumen de unidad" at bounding box center [535, 229] width 134 height 32
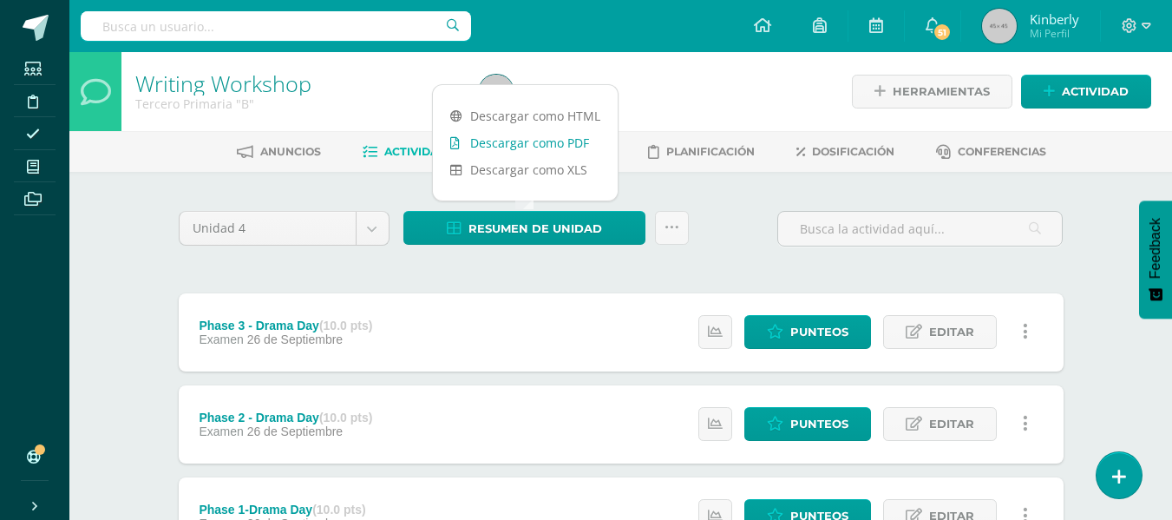
click at [564, 146] on link "Descargar como PDF" at bounding box center [525, 142] width 185 height 27
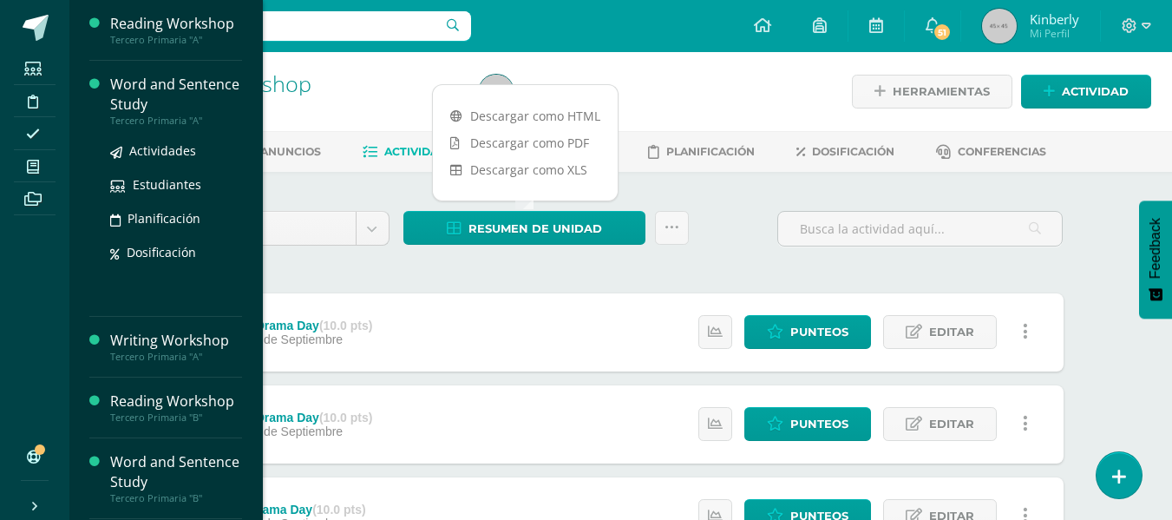
click at [143, 82] on div "Word and Sentence Study" at bounding box center [176, 95] width 132 height 40
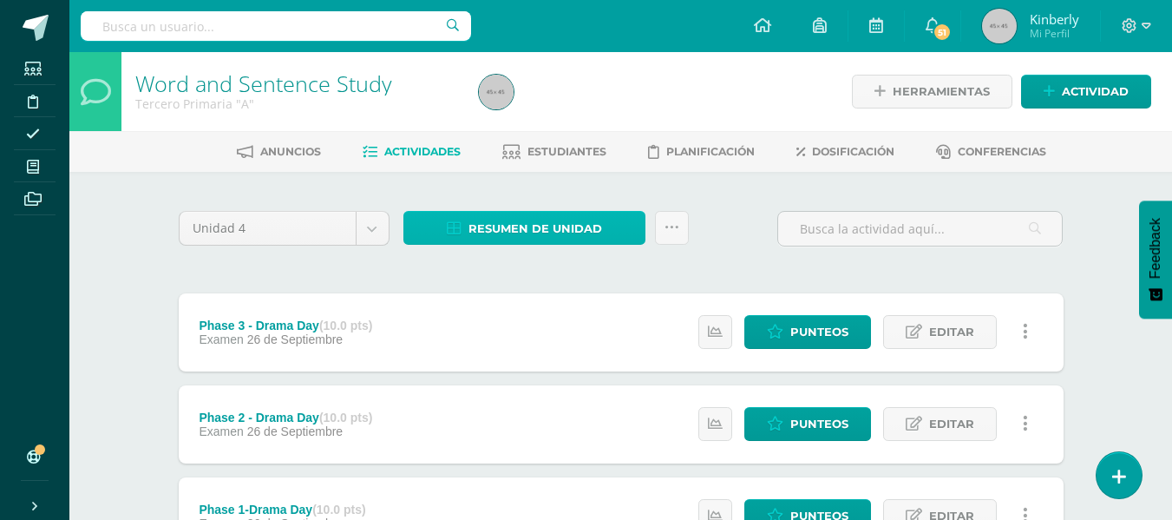
click at [524, 219] on span "Resumen de unidad" at bounding box center [535, 229] width 134 height 32
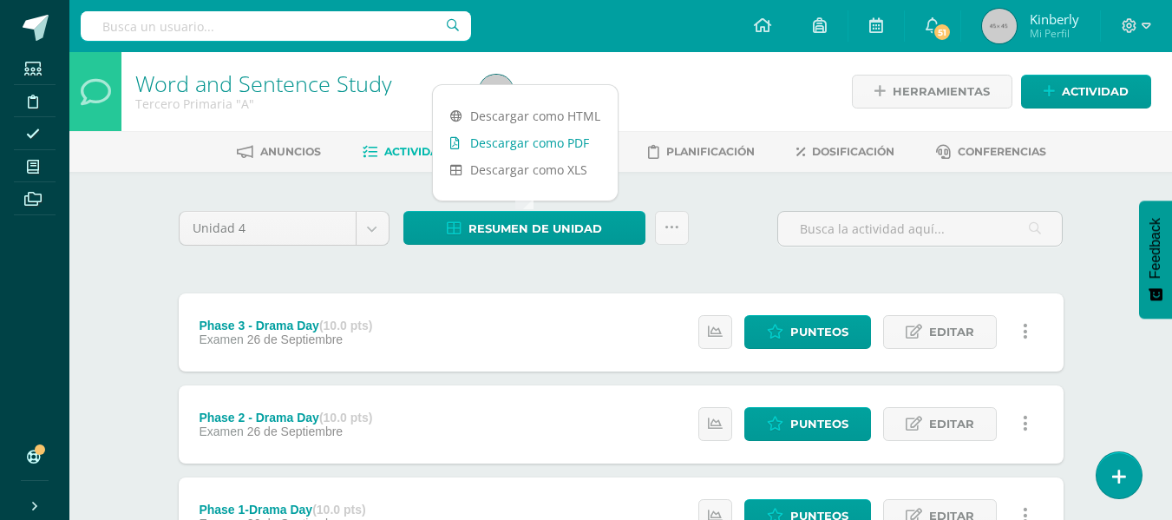
click at [527, 143] on link "Descargar como PDF" at bounding box center [525, 142] width 185 height 27
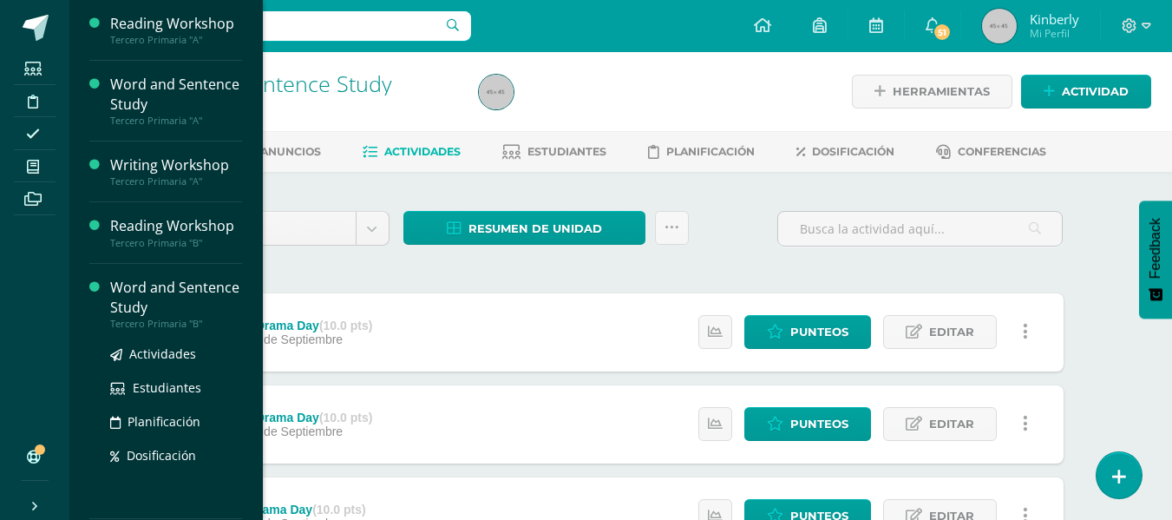
click at [141, 305] on div "Word and Sentence Study" at bounding box center [176, 298] width 132 height 40
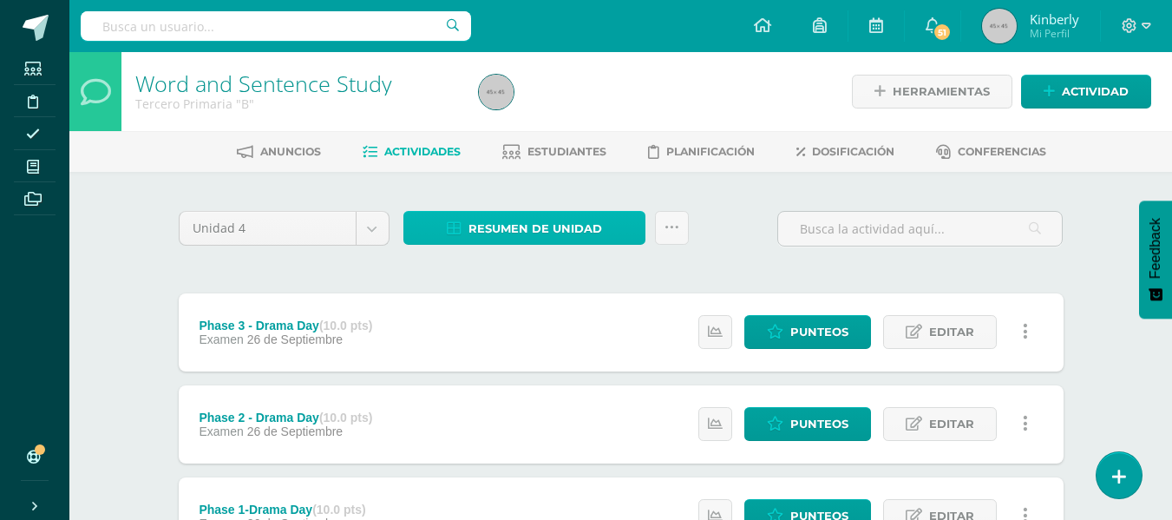
click at [543, 239] on span "Resumen de unidad" at bounding box center [535, 229] width 134 height 32
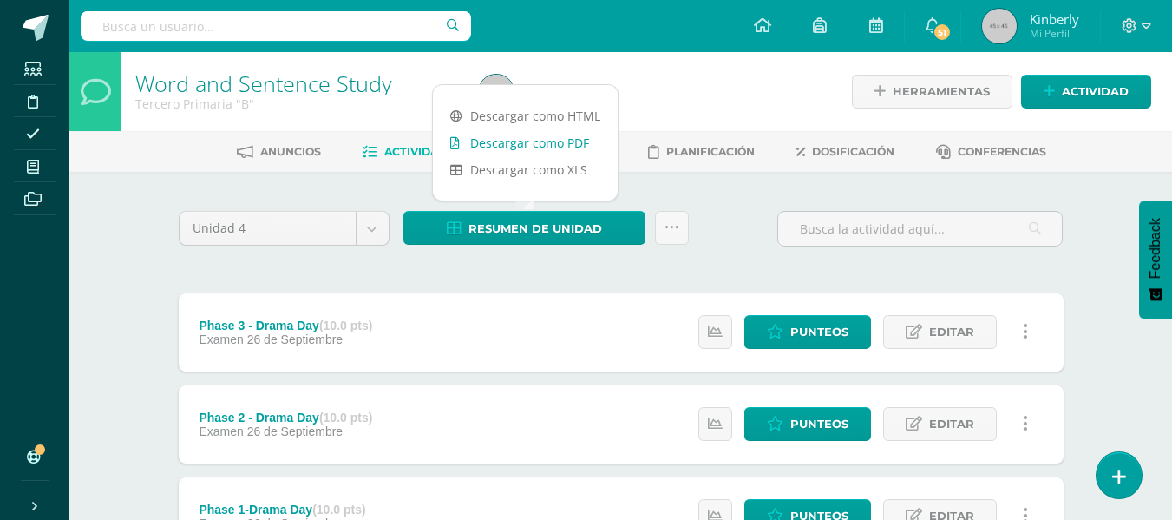
click at [578, 136] on link "Descargar como PDF" at bounding box center [525, 142] width 185 height 27
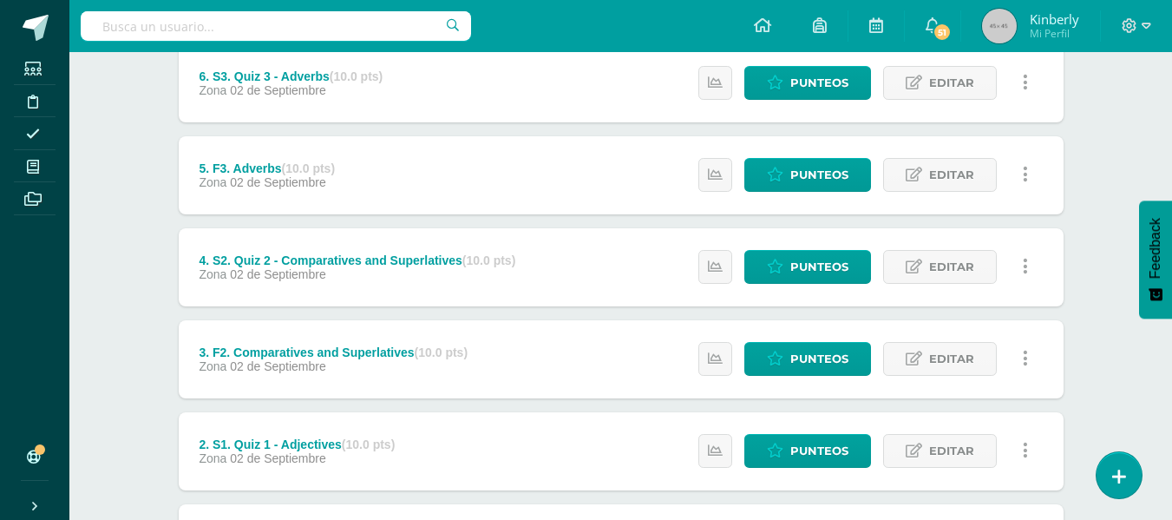
scroll to position [635, 0]
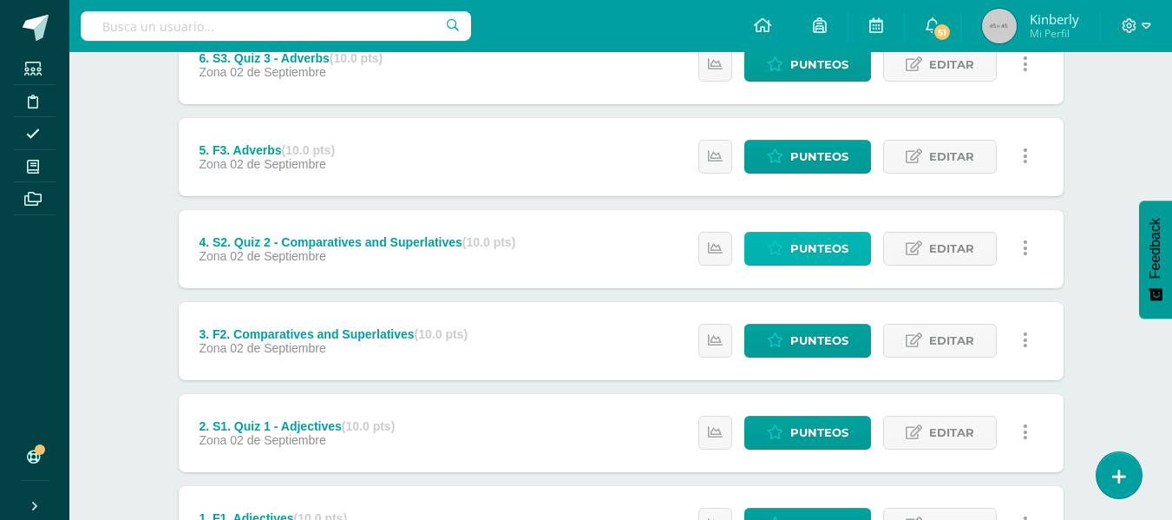
click at [843, 241] on span "Punteos" at bounding box center [819, 249] width 58 height 32
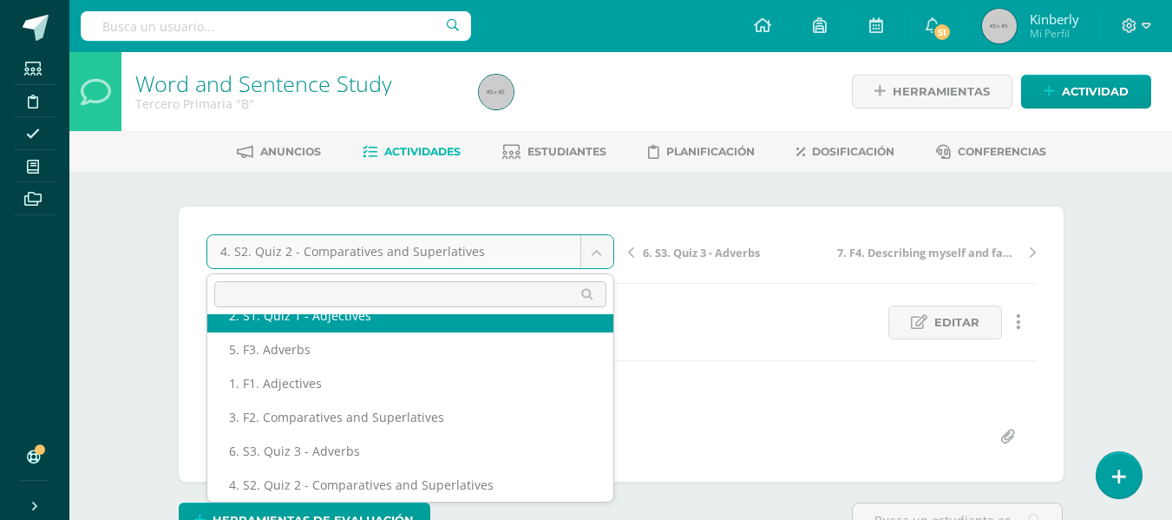
scroll to position [108, 0]
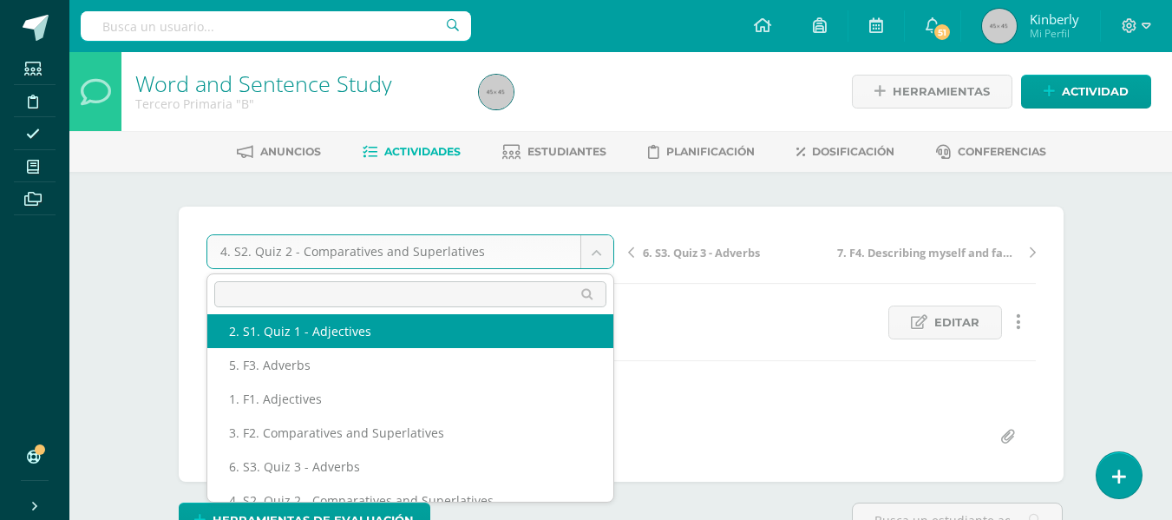
select select "/dashboard/teacher/grade-activity/46739/"
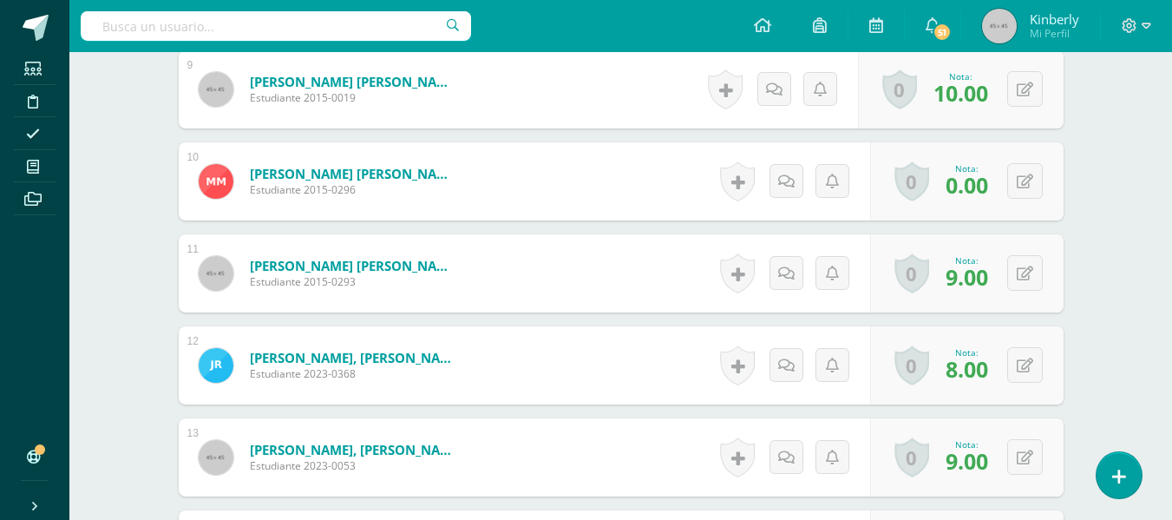
scroll to position [1314, 0]
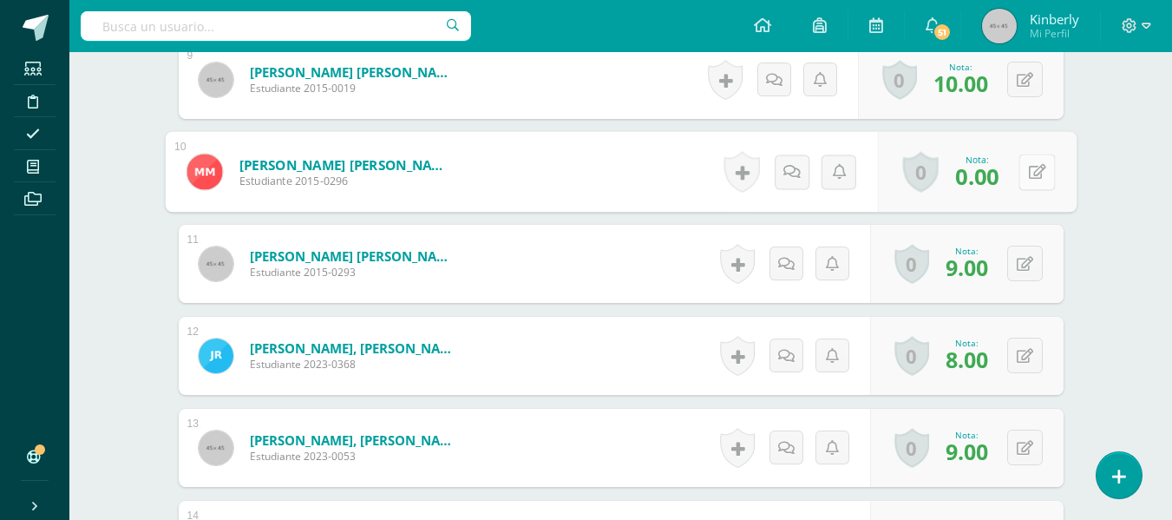
click at [1028, 157] on button at bounding box center [1037, 172] width 36 height 36
type input "1"
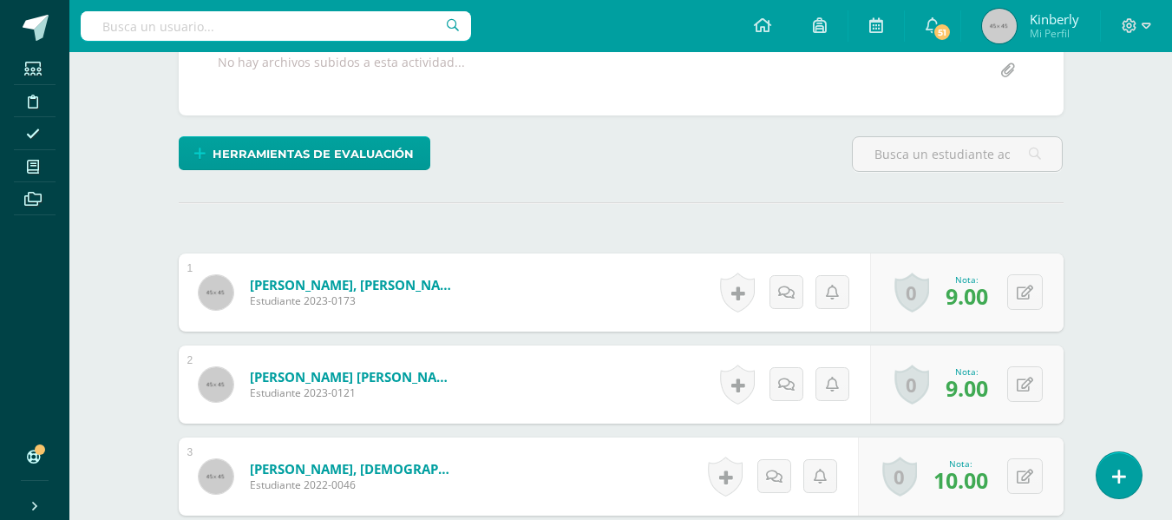
scroll to position [0, 0]
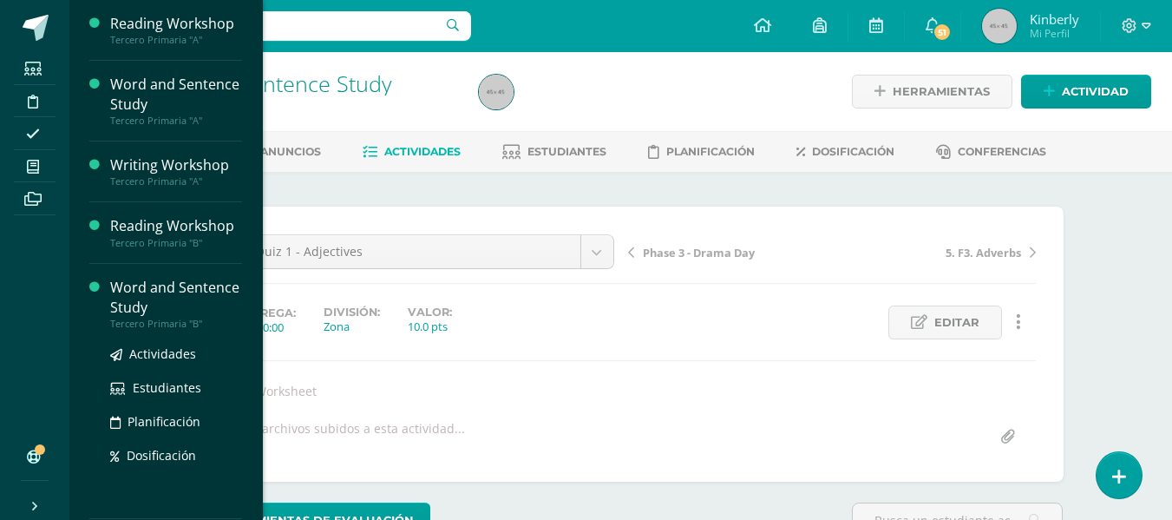
click at [120, 297] on div "Word and Sentence Study" at bounding box center [176, 298] width 132 height 40
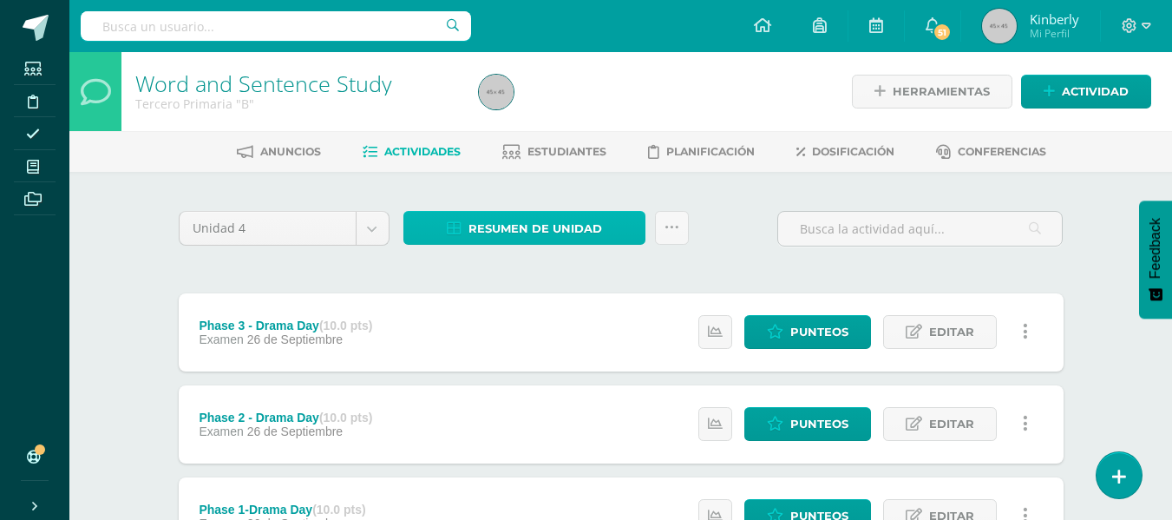
click at [505, 211] on link "Resumen de unidad" at bounding box center [524, 228] width 242 height 34
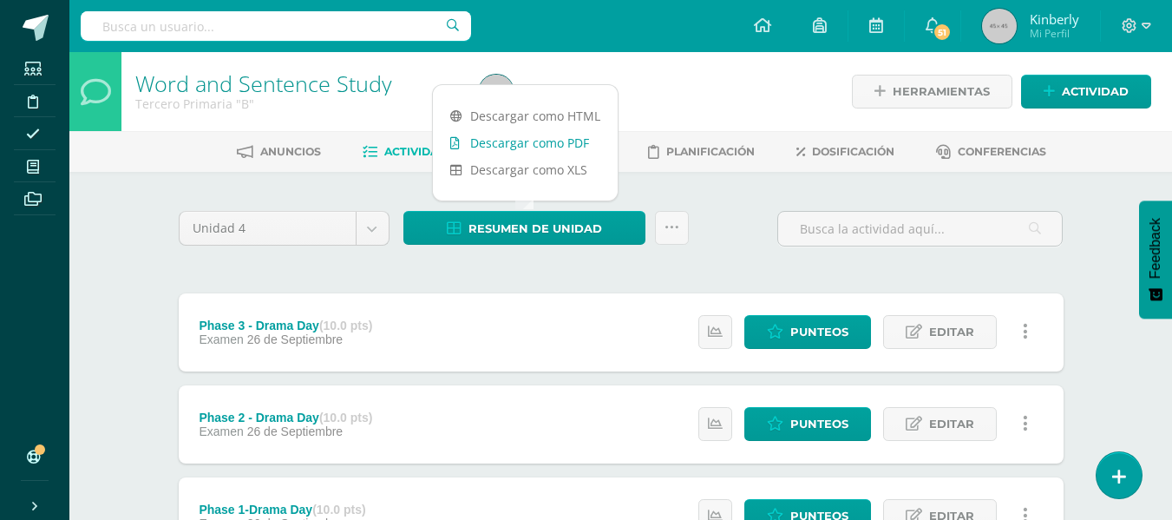
click at [527, 147] on link "Descargar como PDF" at bounding box center [525, 142] width 185 height 27
click at [281, 333] on span "26 de Septiembre" at bounding box center [295, 339] width 96 height 14
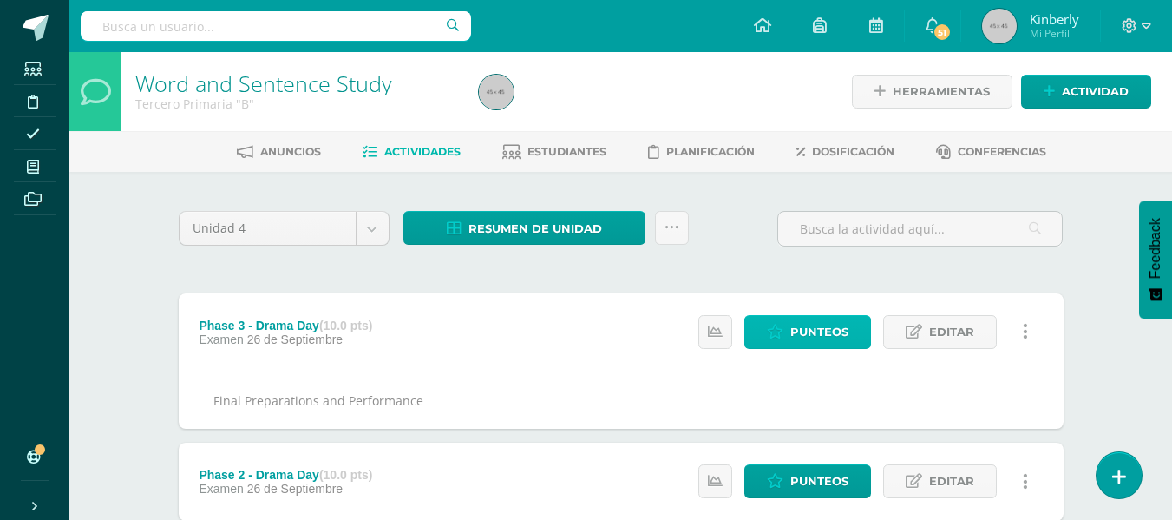
click at [807, 339] on span "Punteos" at bounding box center [819, 332] width 58 height 32
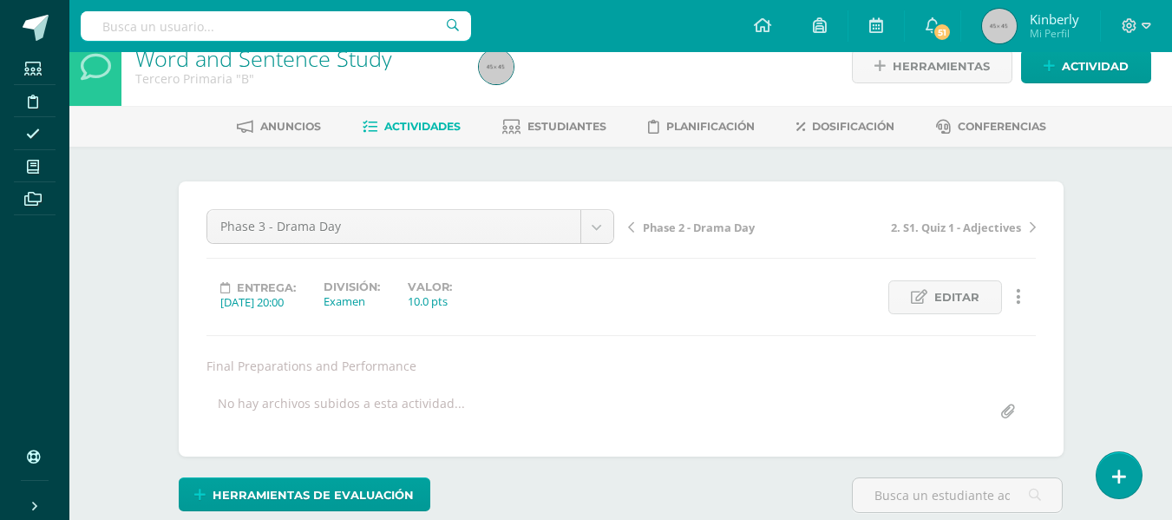
scroll to position [25, 0]
drag, startPoint x: 1170, startPoint y: 144, endPoint x: 1184, endPoint y: 298, distance: 154.2
click at [1171, 298] on html "Estudiantes Disciplina Asistencia Mis cursos Archivos Soporte Ayuda Reportar un…" at bounding box center [586, 327] width 1172 height 704
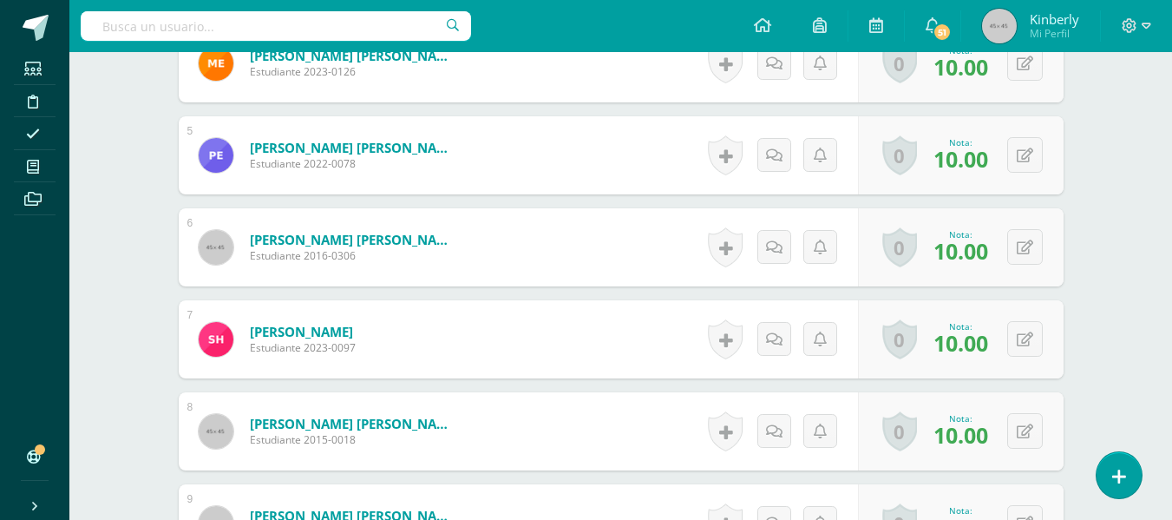
scroll to position [872, 0]
